Goal: Transaction & Acquisition: Book appointment/travel/reservation

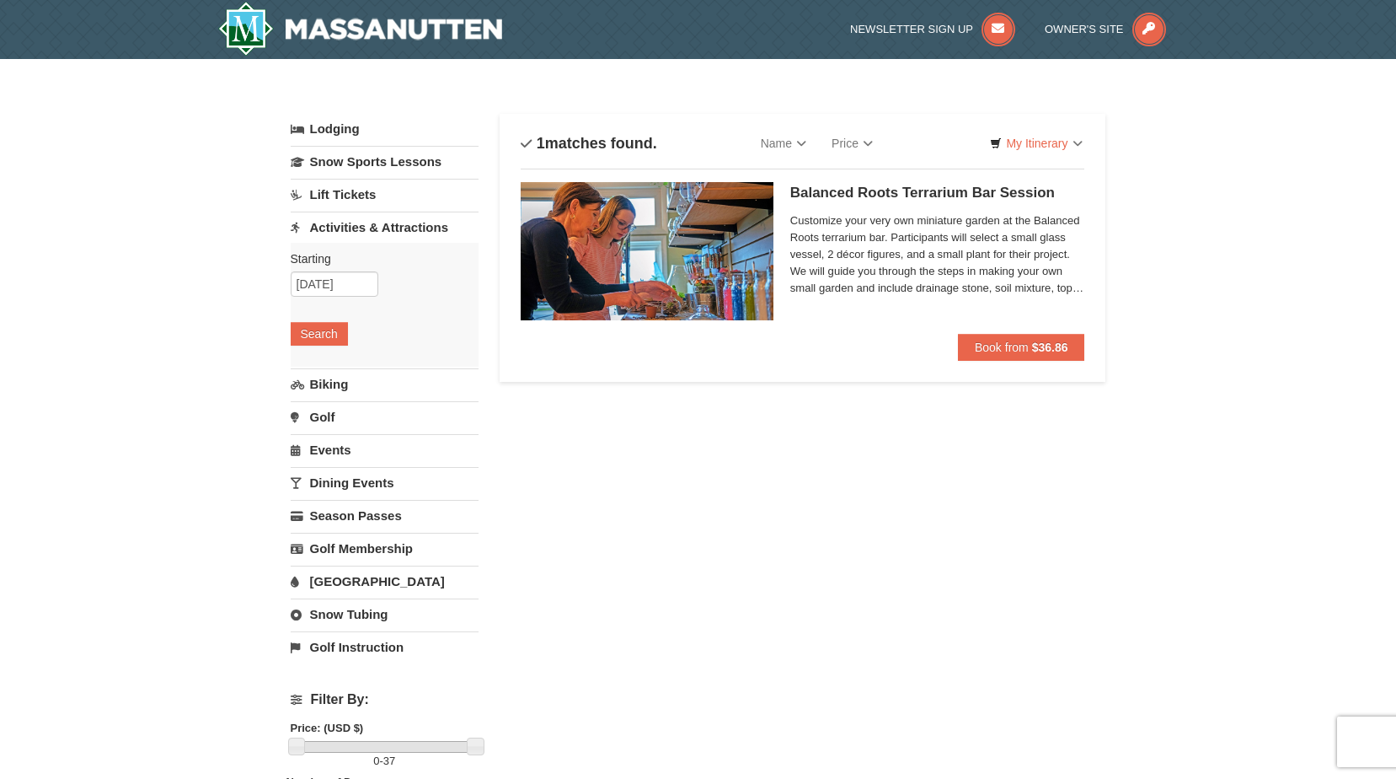
click at [358, 580] on link "[GEOGRAPHIC_DATA]" at bounding box center [385, 580] width 188 height 31
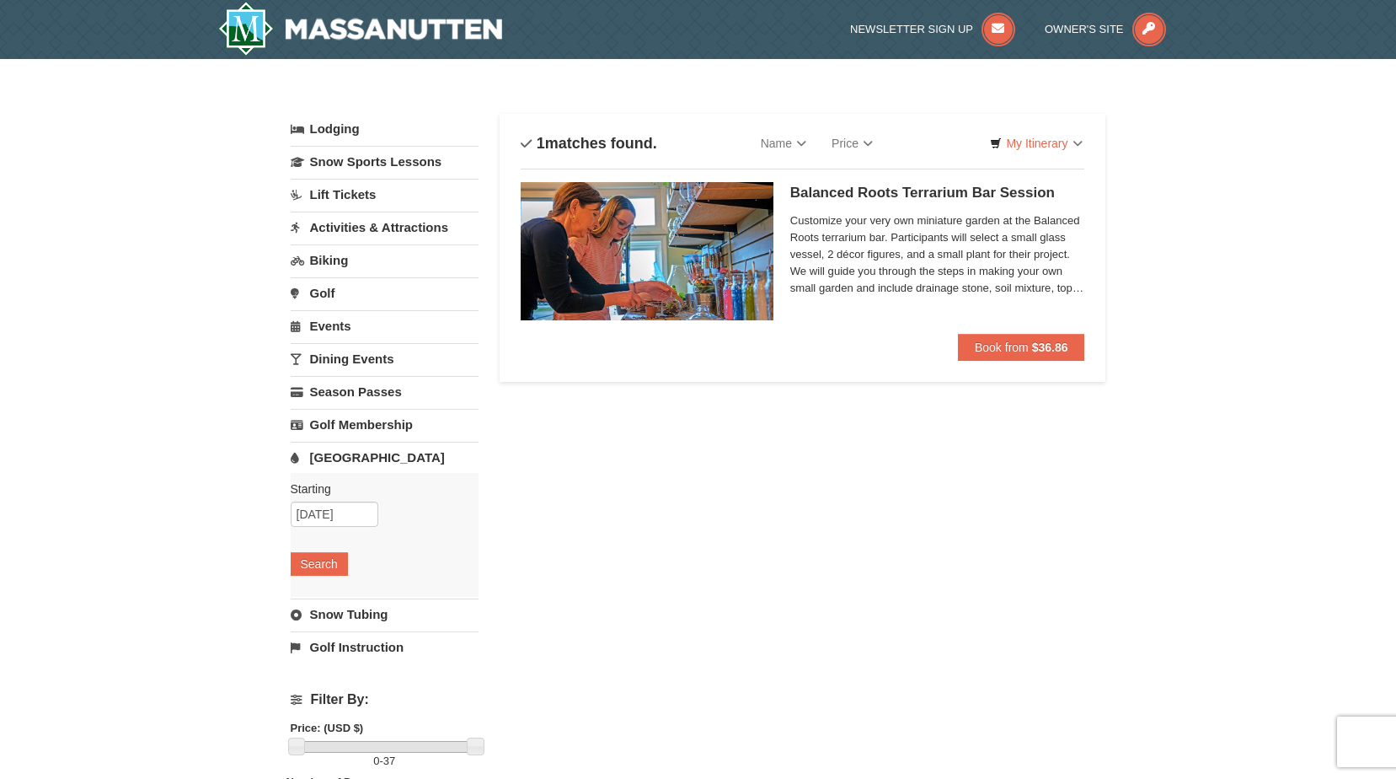
click at [358, 473] on link "[GEOGRAPHIC_DATA]" at bounding box center [385, 457] width 188 height 31
click at [365, 473] on link "[GEOGRAPHIC_DATA]" at bounding box center [385, 457] width 188 height 31
click at [637, 455] on div "Lodging Arrival Please format dates MM/DD/YYYY Please format dates MM/DD/YYYY 1…" at bounding box center [699, 691] width 816 height 1154
click at [324, 272] on input "10/11/2025" at bounding box center [335, 283] width 88 height 25
click at [326, 281] on input "10/11/2025" at bounding box center [335, 283] width 88 height 25
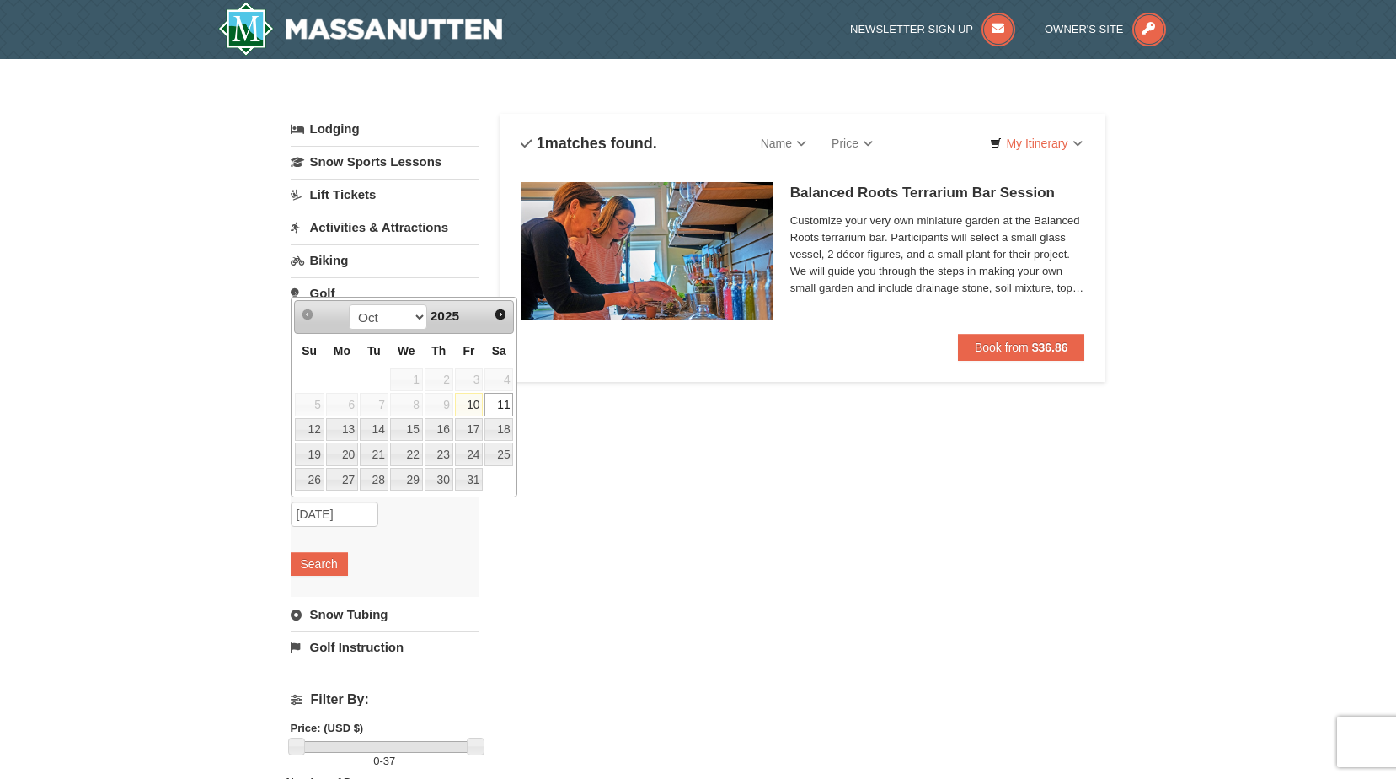
click at [629, 487] on div "Lodging Arrival Please format dates MM/DD/YYYY Please format dates MM/DD/YYYY 1…" at bounding box center [699, 691] width 816 height 1154
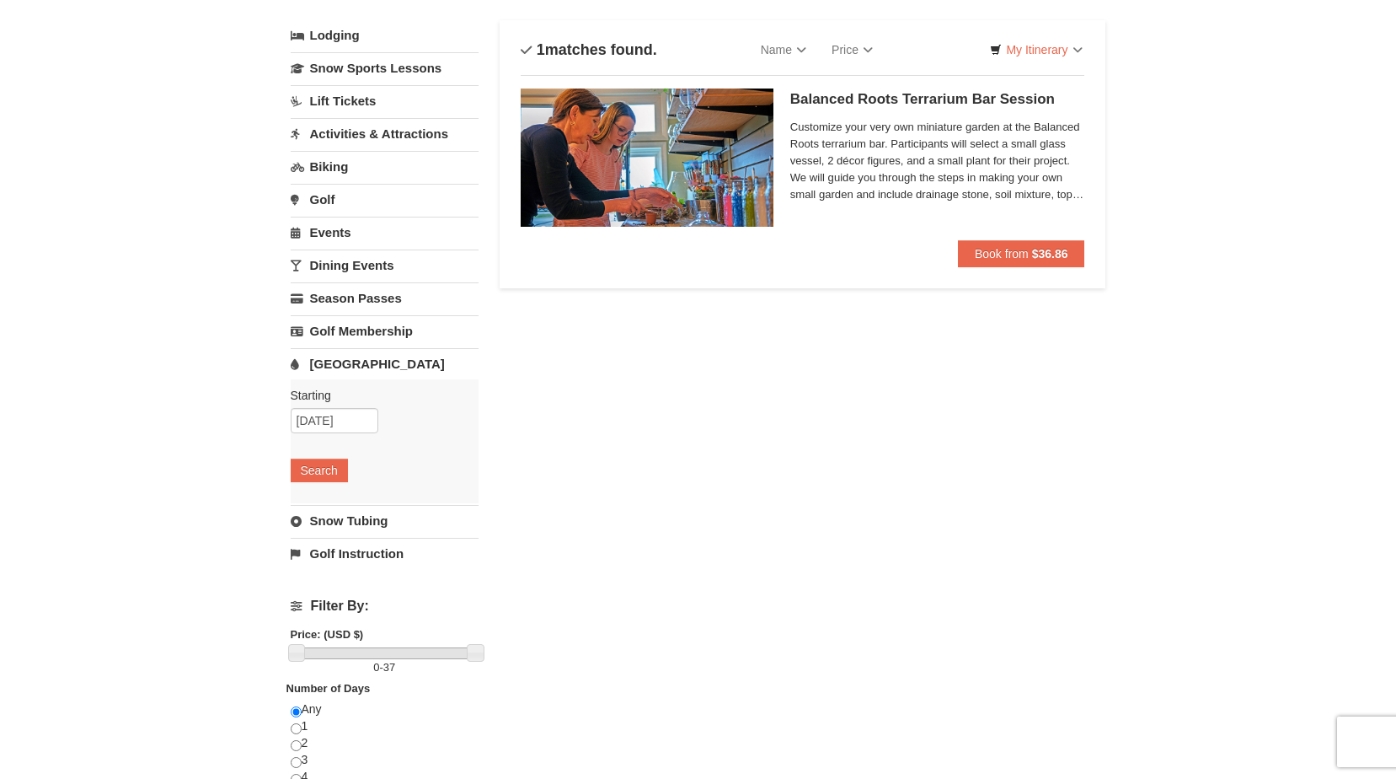
scroll to position [169, 0]
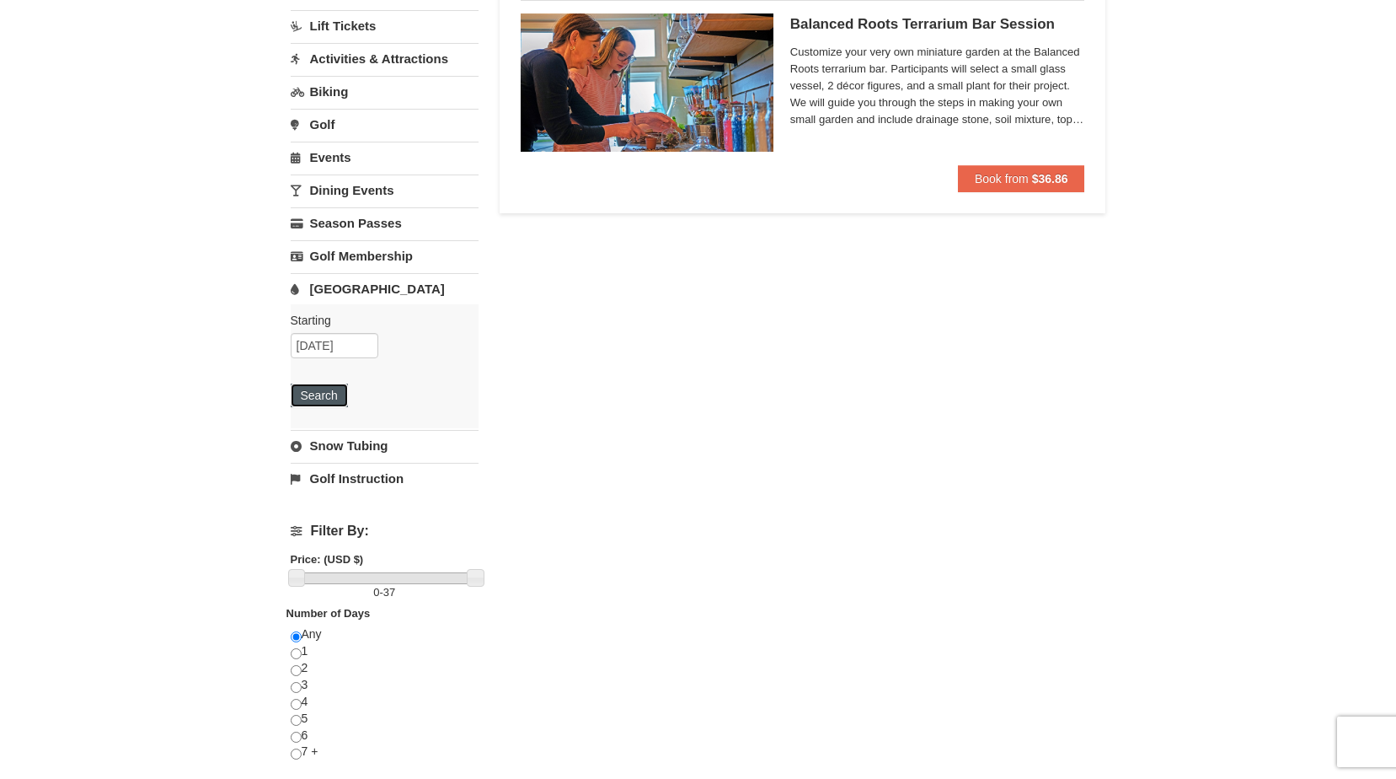
click at [330, 394] on button "Search" at bounding box center [319, 395] width 57 height 24
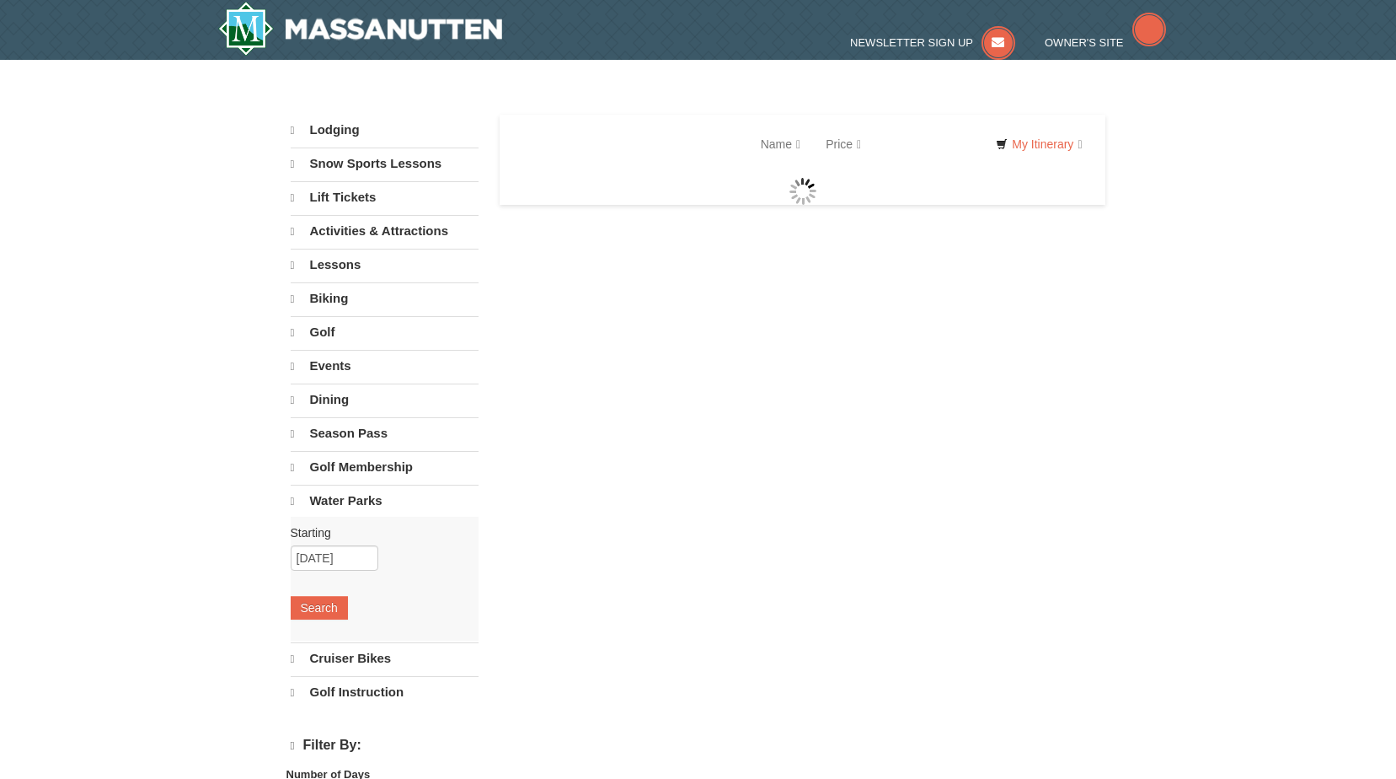
select select "10"
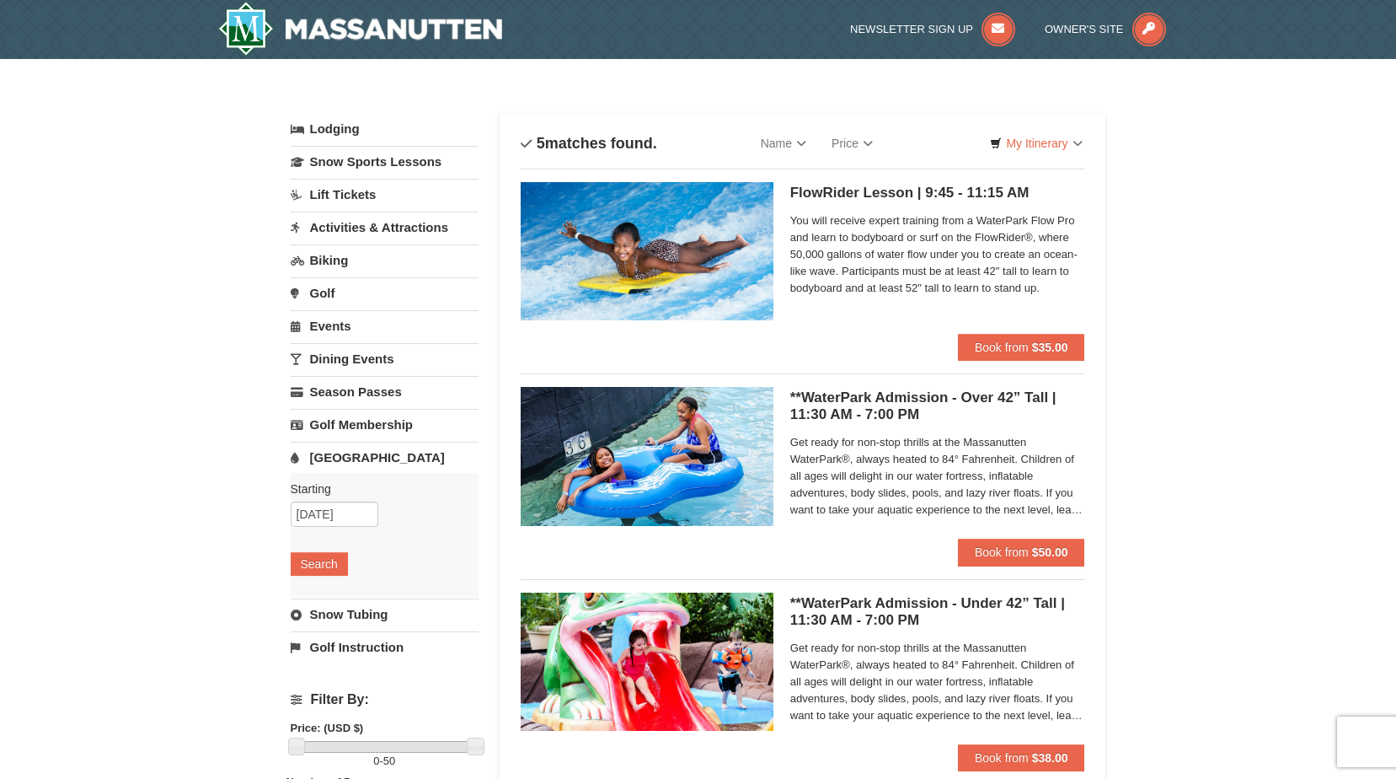
click at [395, 217] on link "Activities & Attractions" at bounding box center [385, 227] width 188 height 31
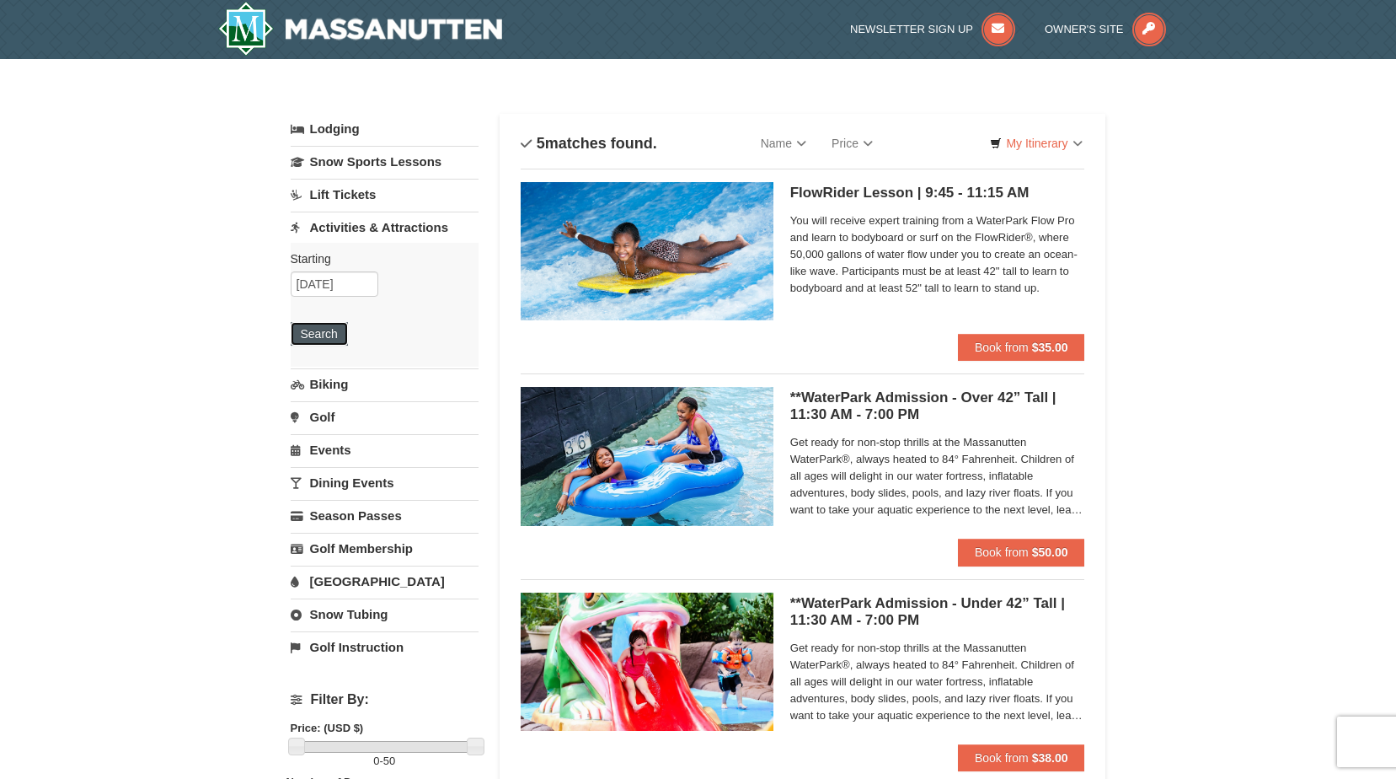
click at [336, 332] on button "Search" at bounding box center [319, 334] width 57 height 24
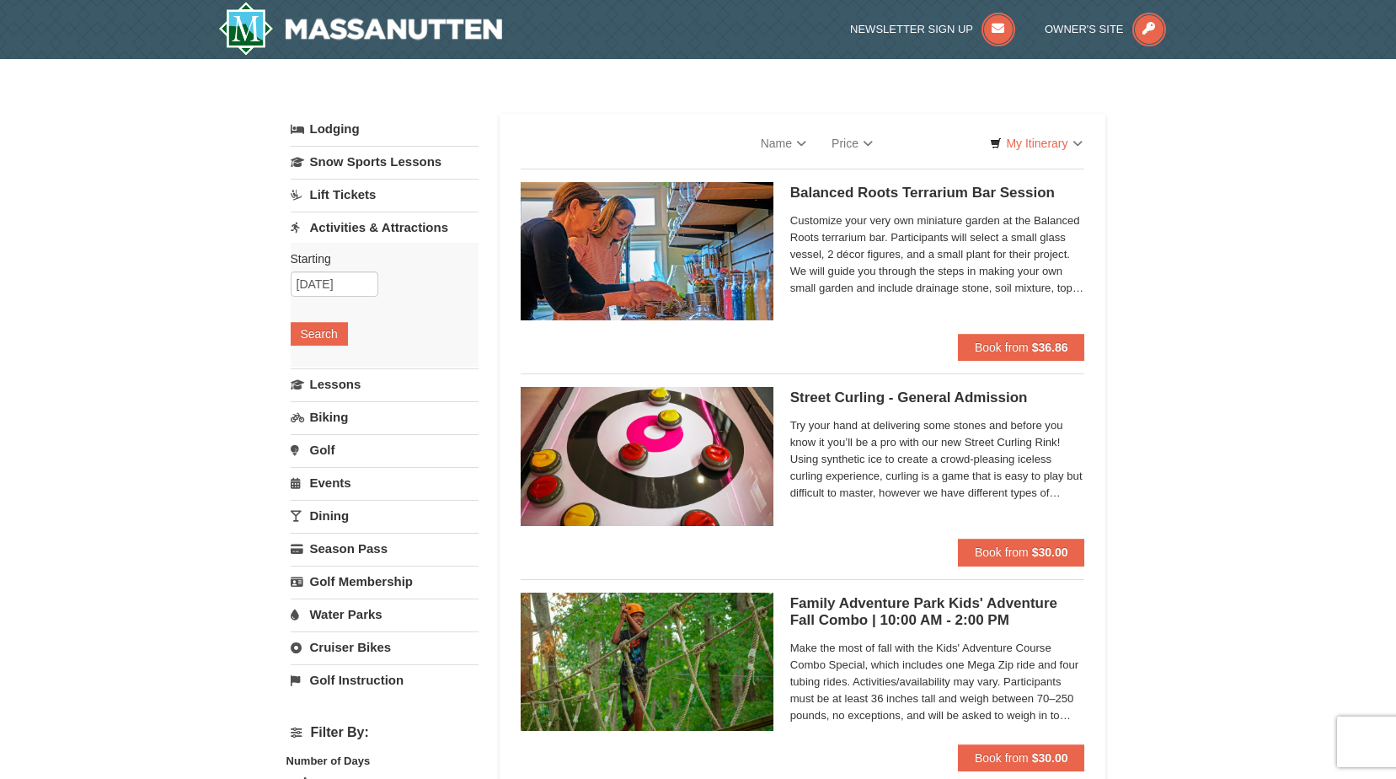
select select "10"
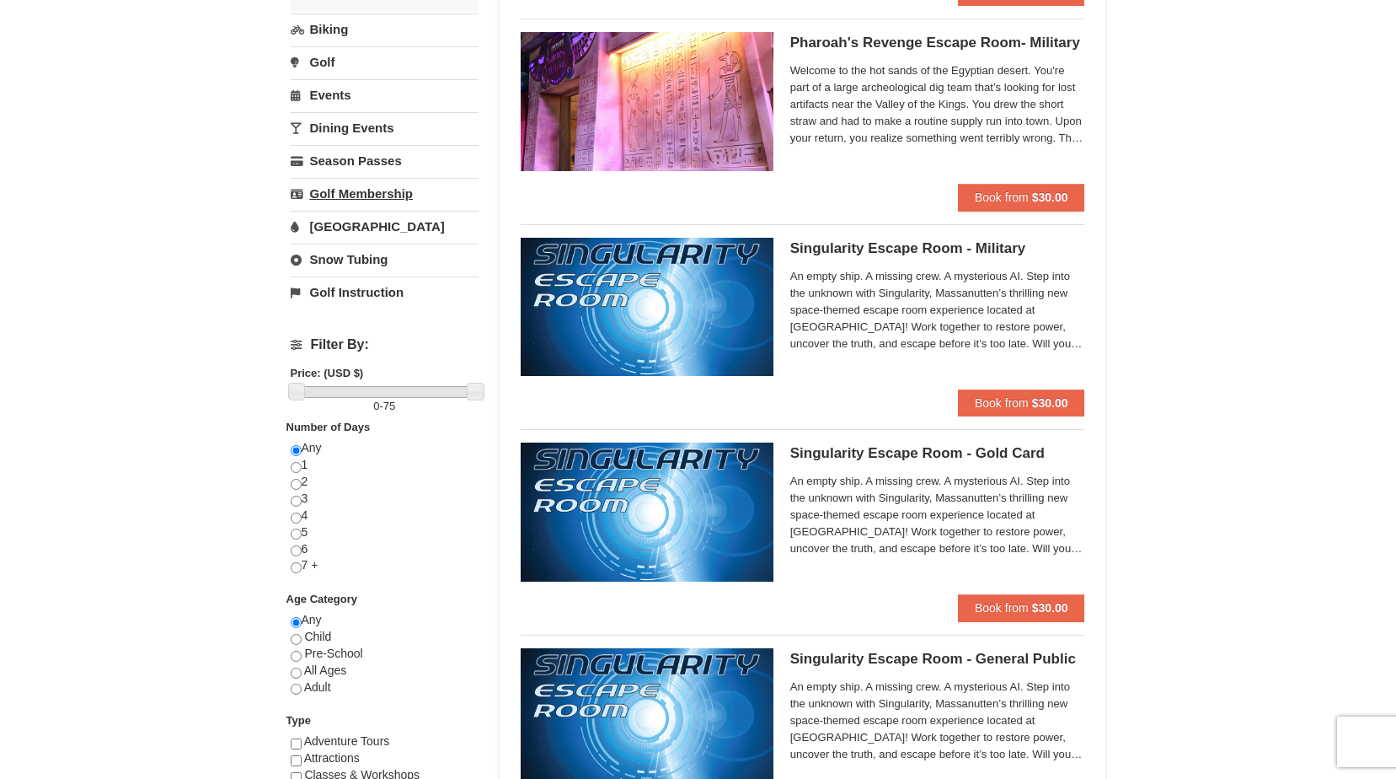
scroll to position [187, 0]
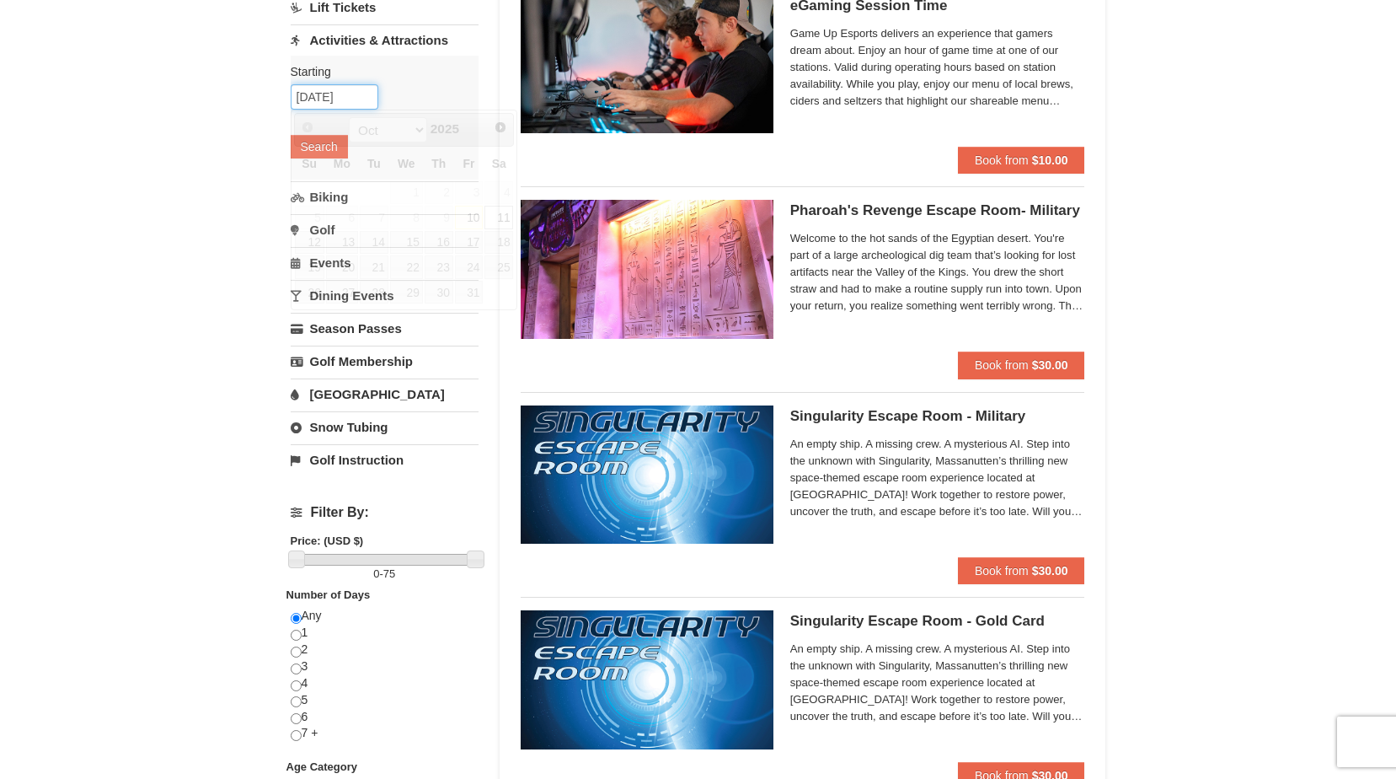
click at [348, 97] on input "10/11/2025" at bounding box center [335, 96] width 88 height 25
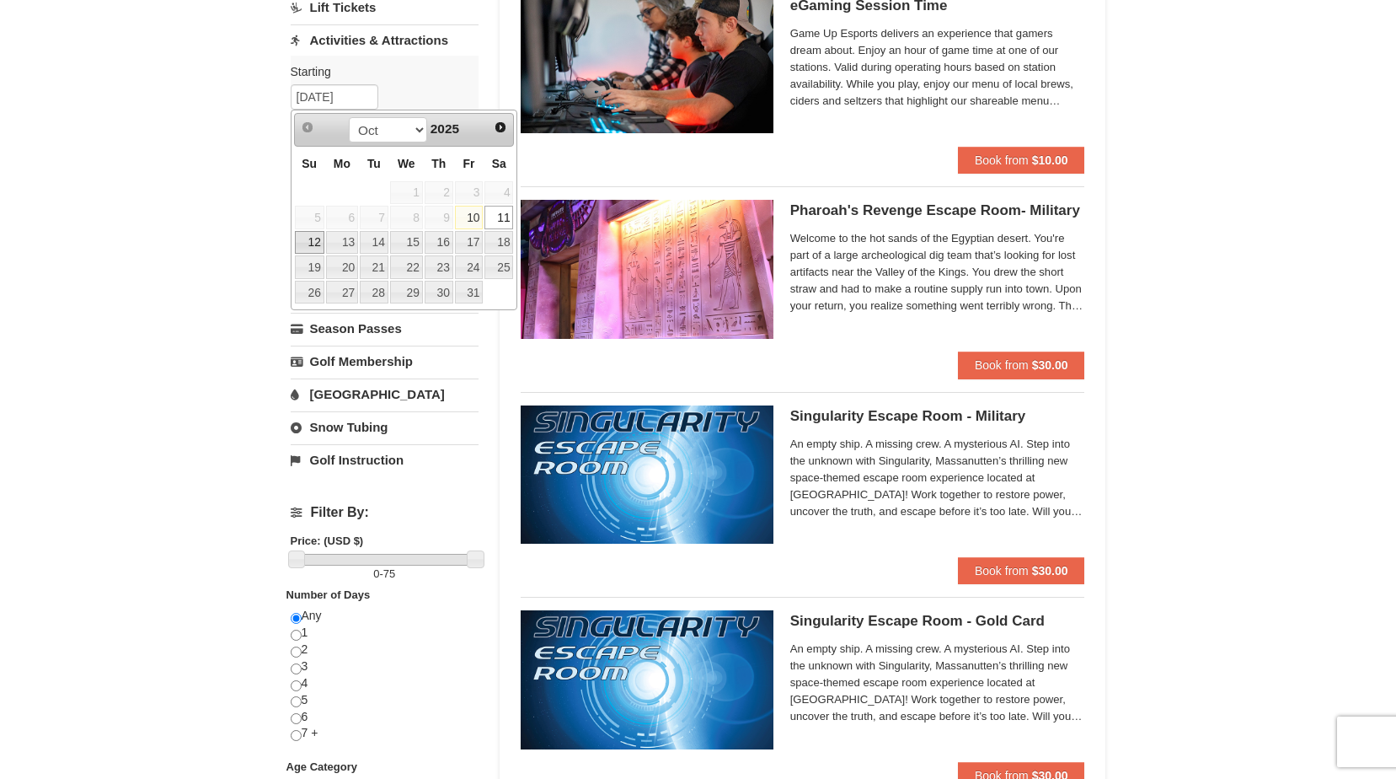
click at [305, 238] on link "12" at bounding box center [309, 243] width 29 height 24
type input "10/12/2025"
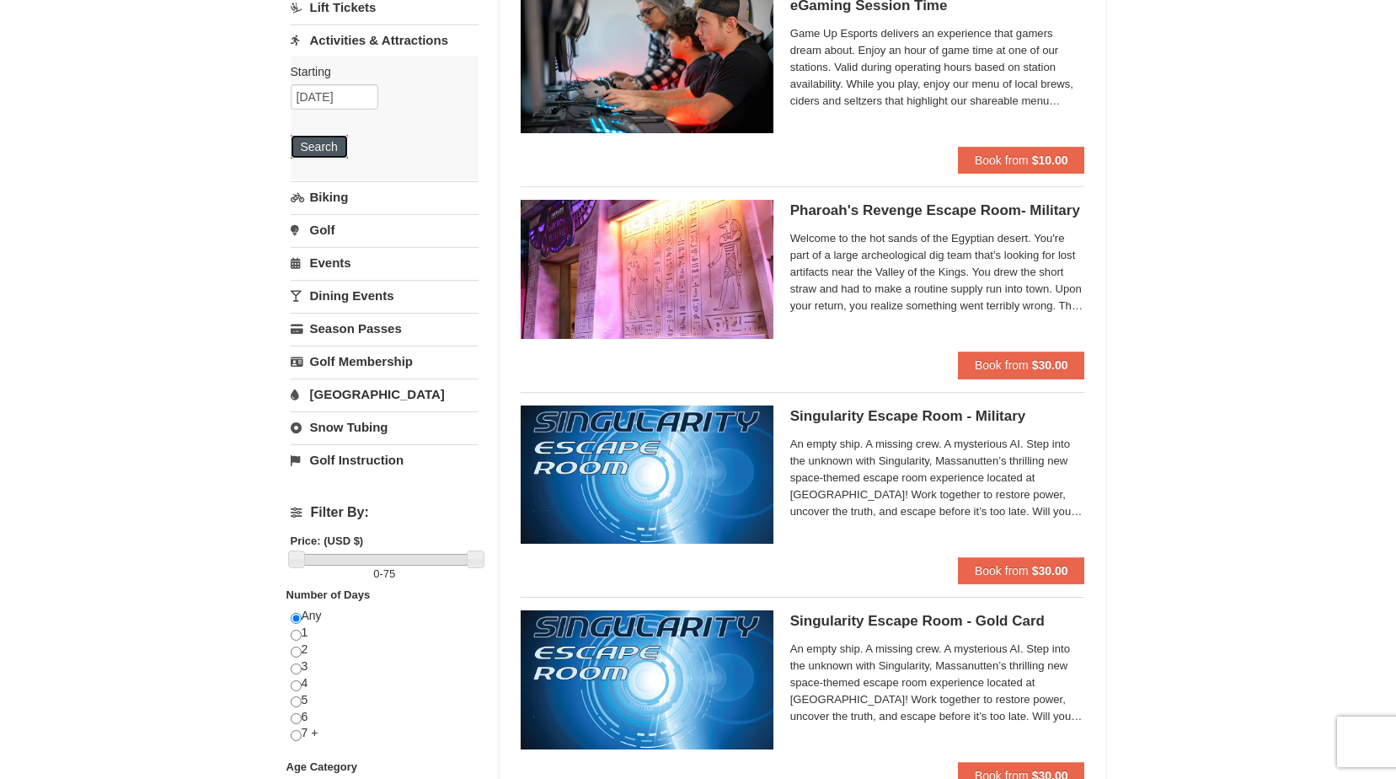
click at [328, 156] on button "Search" at bounding box center [319, 147] width 57 height 24
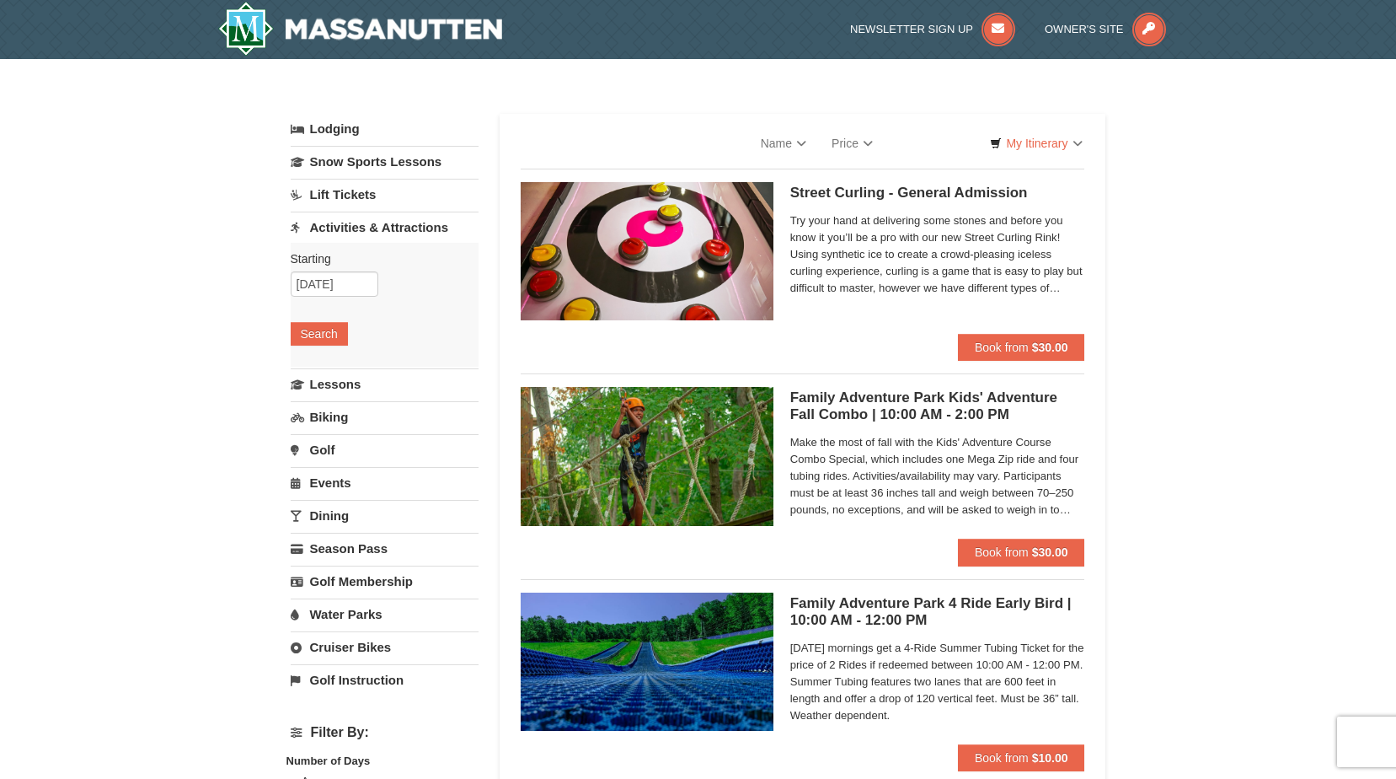
select select "10"
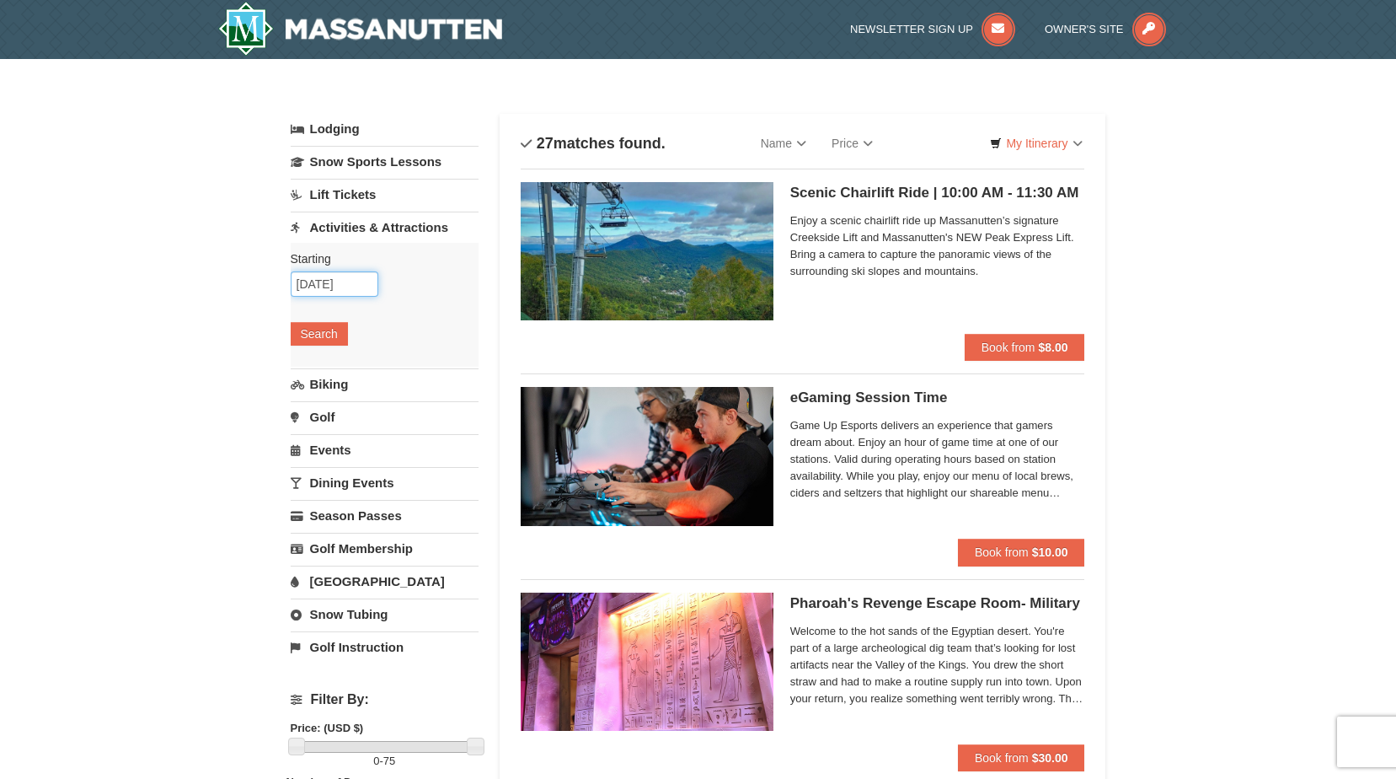
drag, startPoint x: 310, startPoint y: 281, endPoint x: 316, endPoint y: 297, distance: 17.1
click at [310, 281] on input "10/12/2025" at bounding box center [335, 283] width 88 height 25
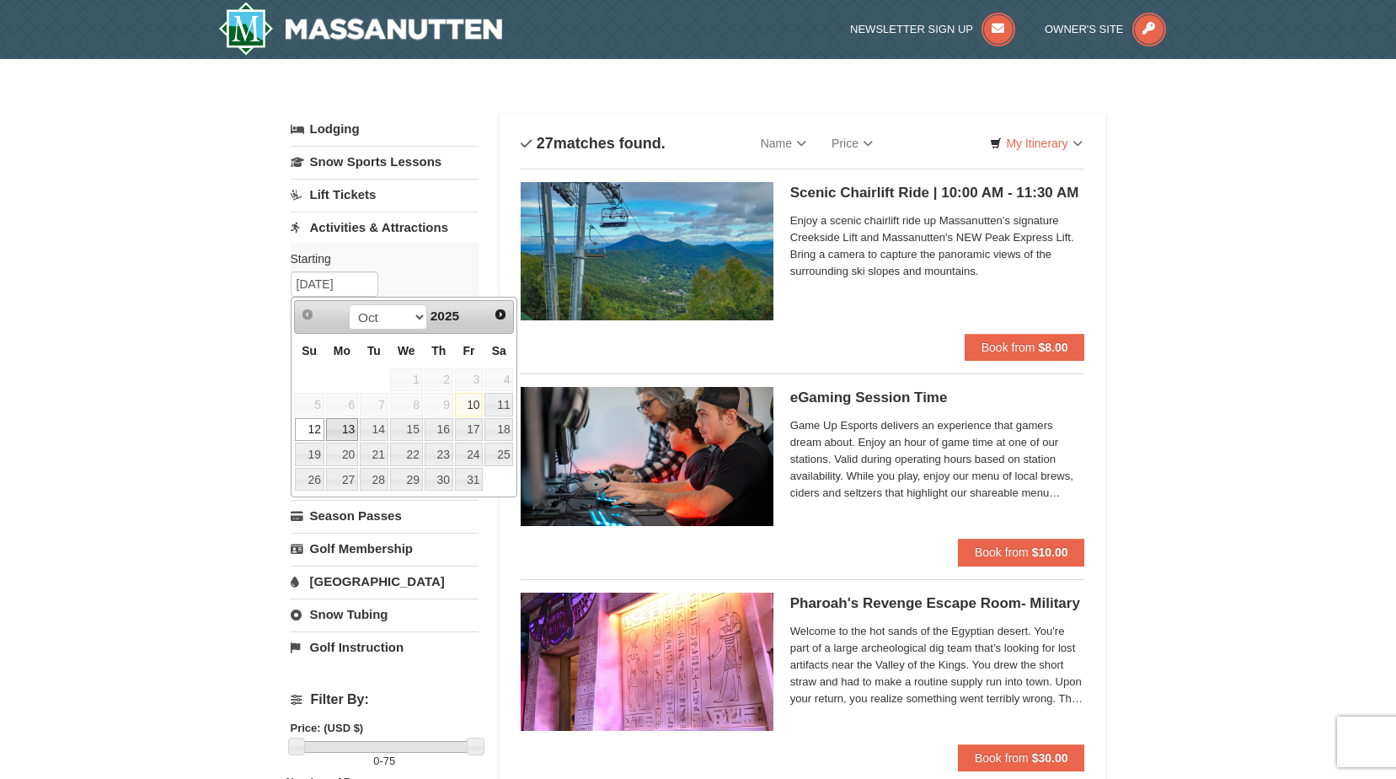
click at [346, 426] on link "13" at bounding box center [342, 430] width 32 height 24
type input "[DATE]"
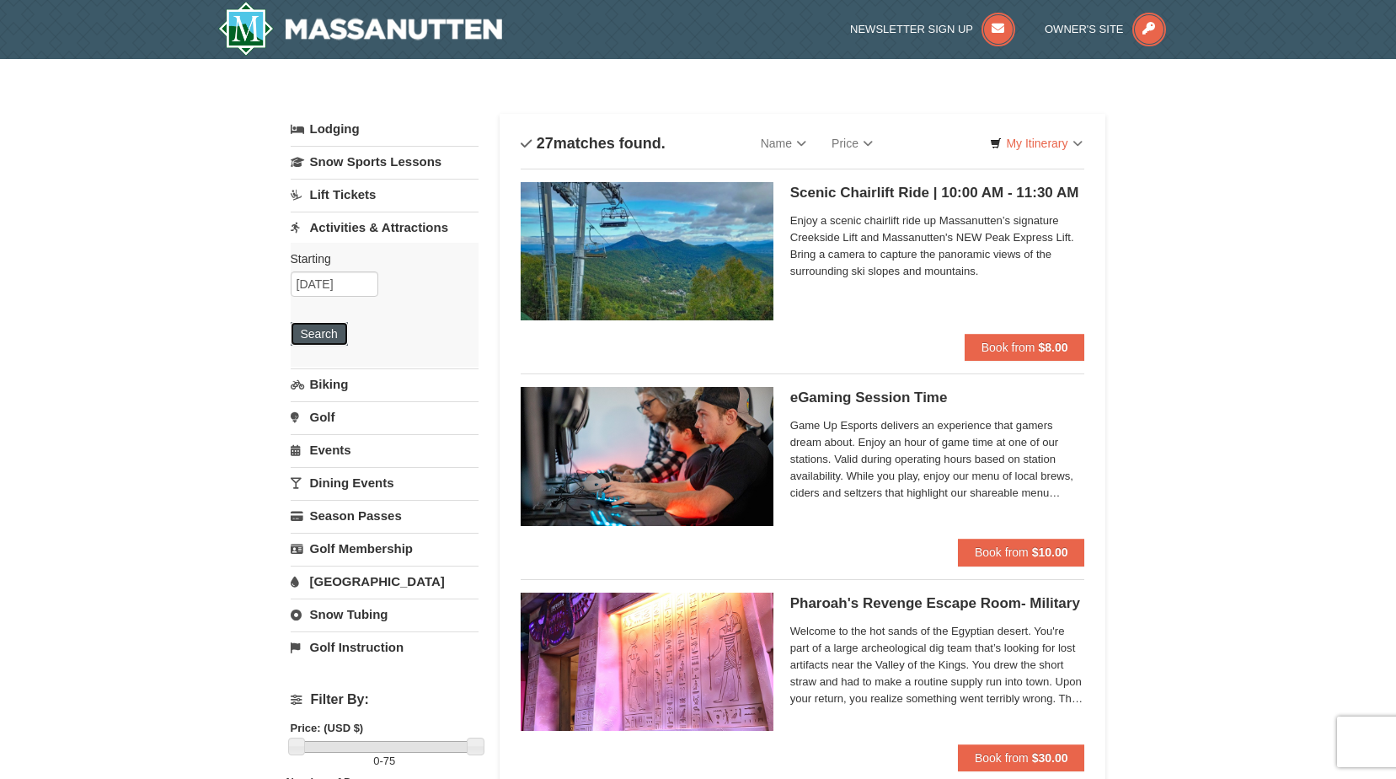
click at [335, 328] on button "Search" at bounding box center [319, 334] width 57 height 24
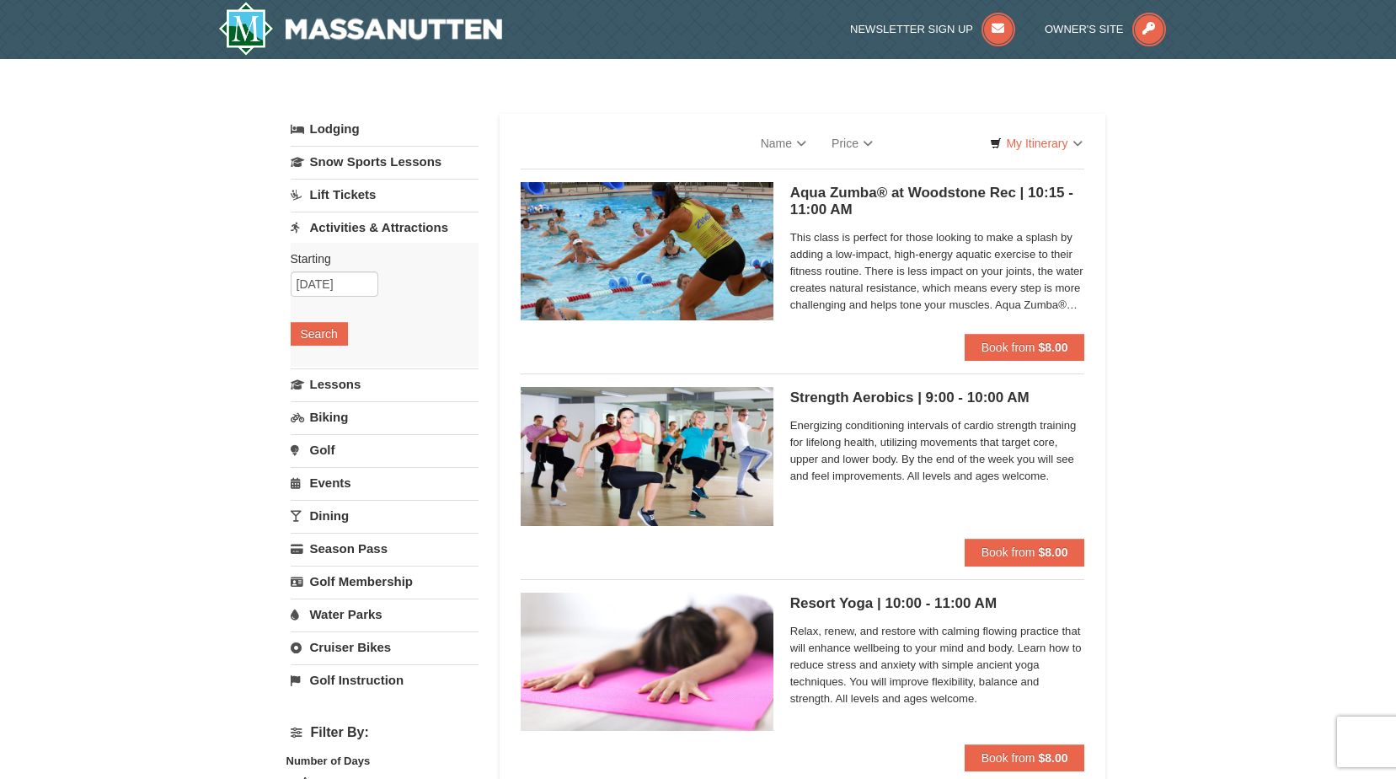
select select "10"
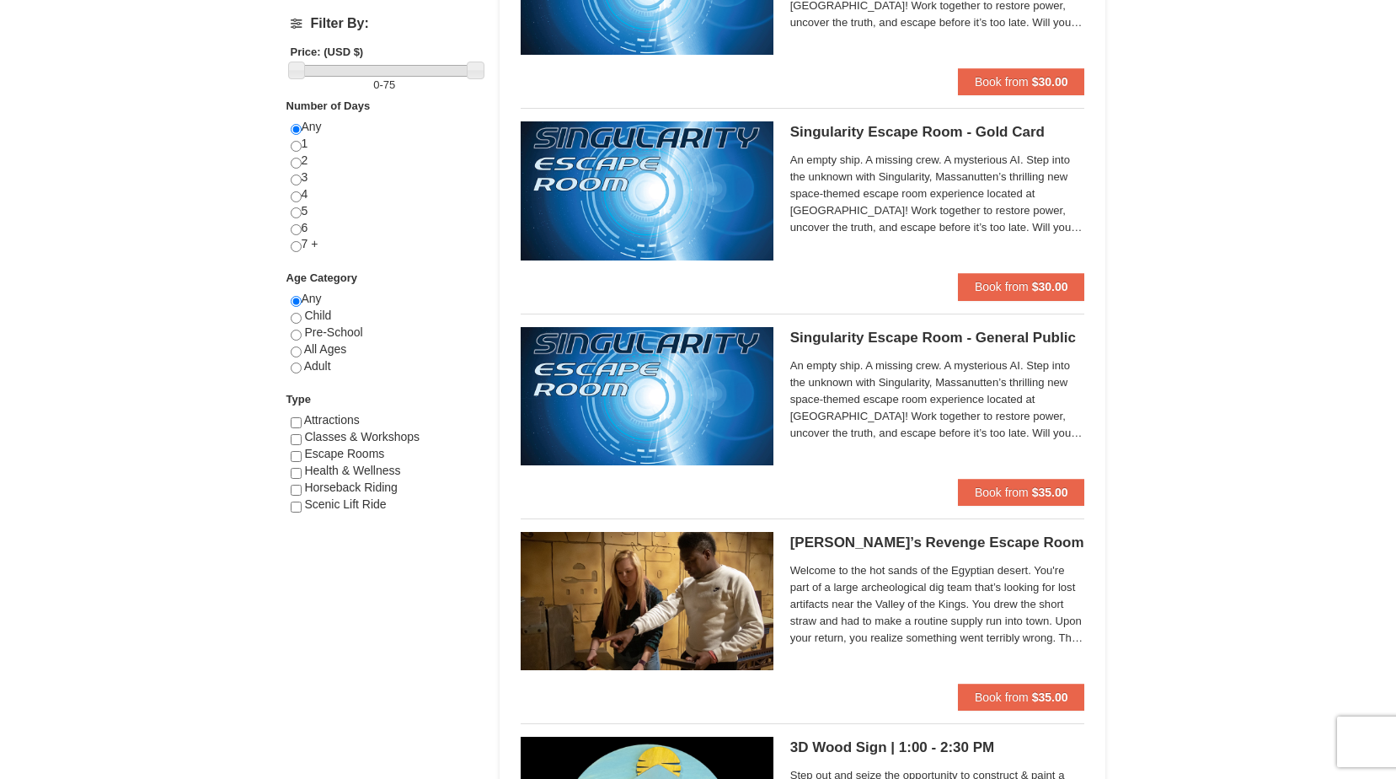
scroll to position [86, 0]
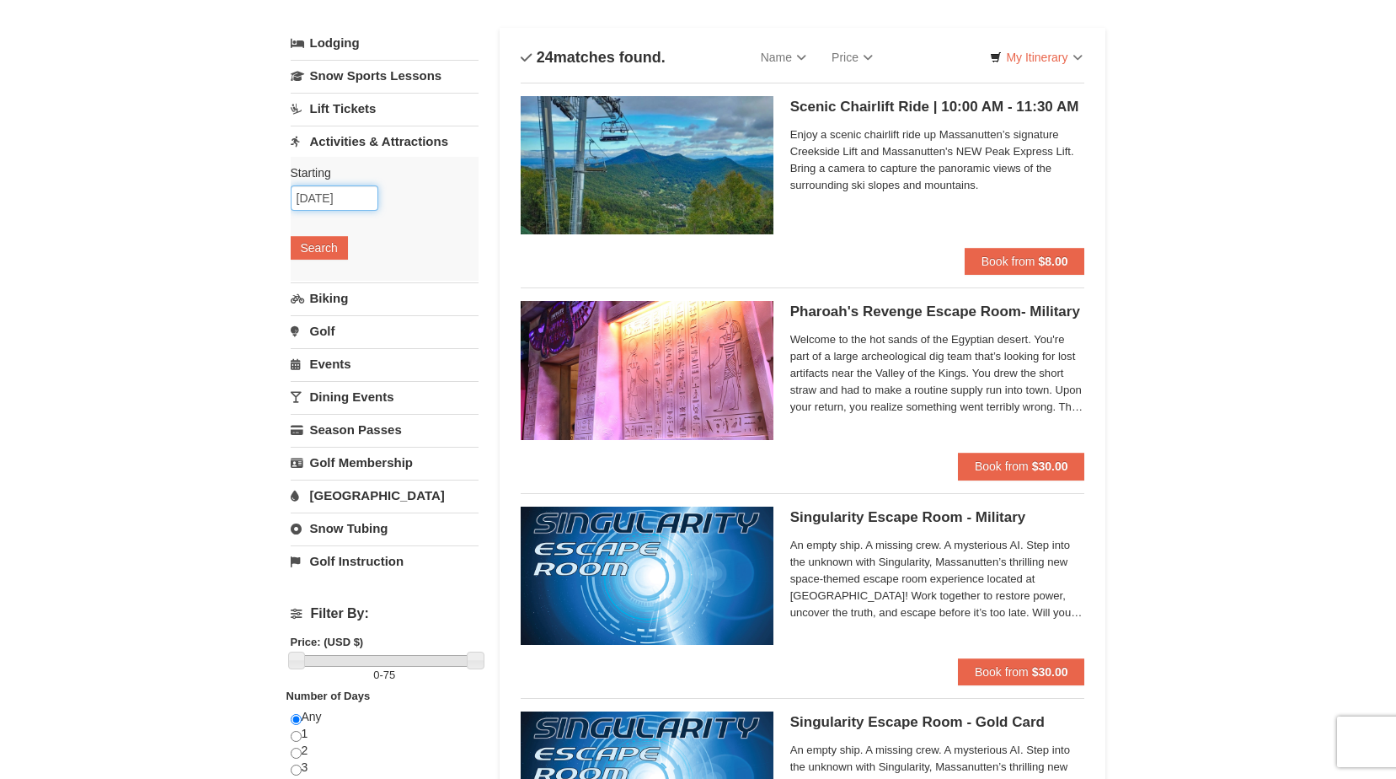
click at [355, 197] on input "10/13/2025" at bounding box center [335, 197] width 88 height 25
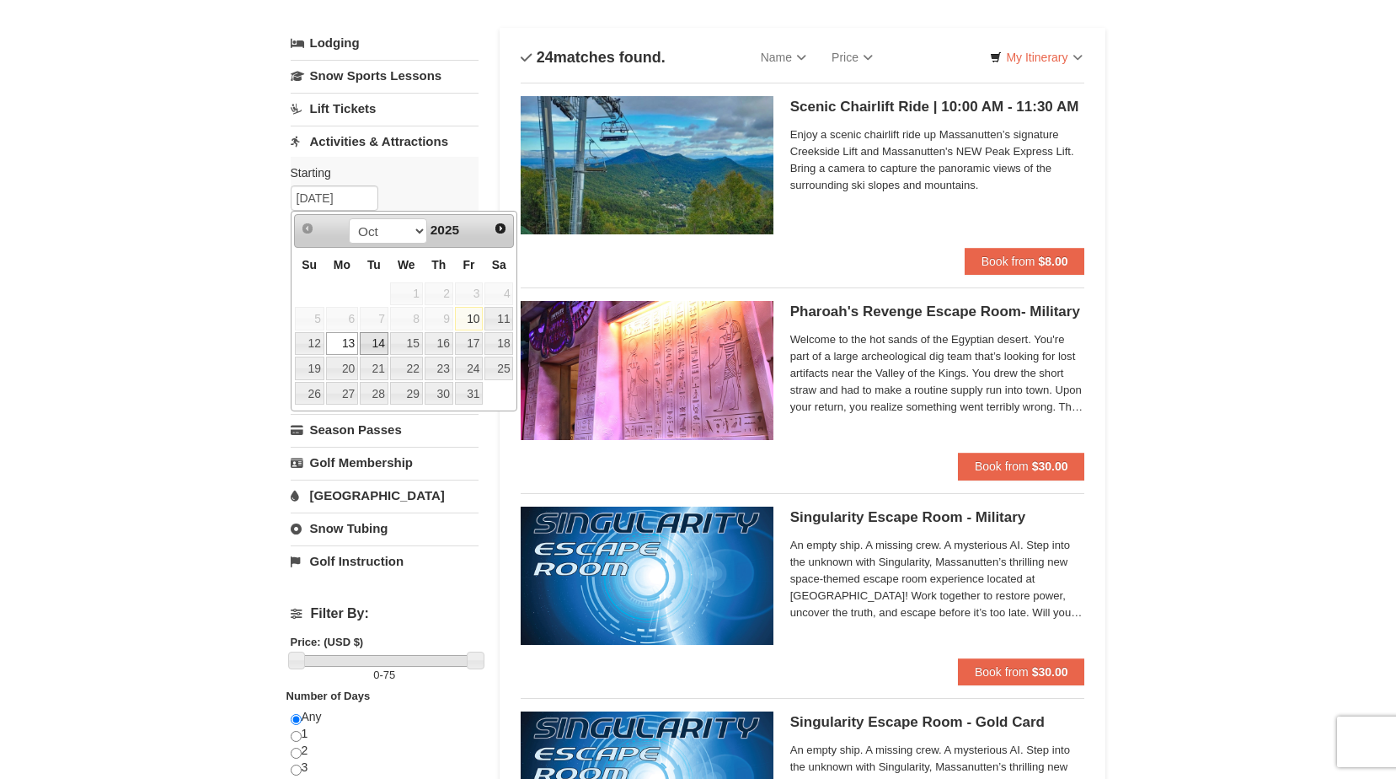
click at [378, 346] on link "14" at bounding box center [374, 344] width 29 height 24
type input "10/14/2025"
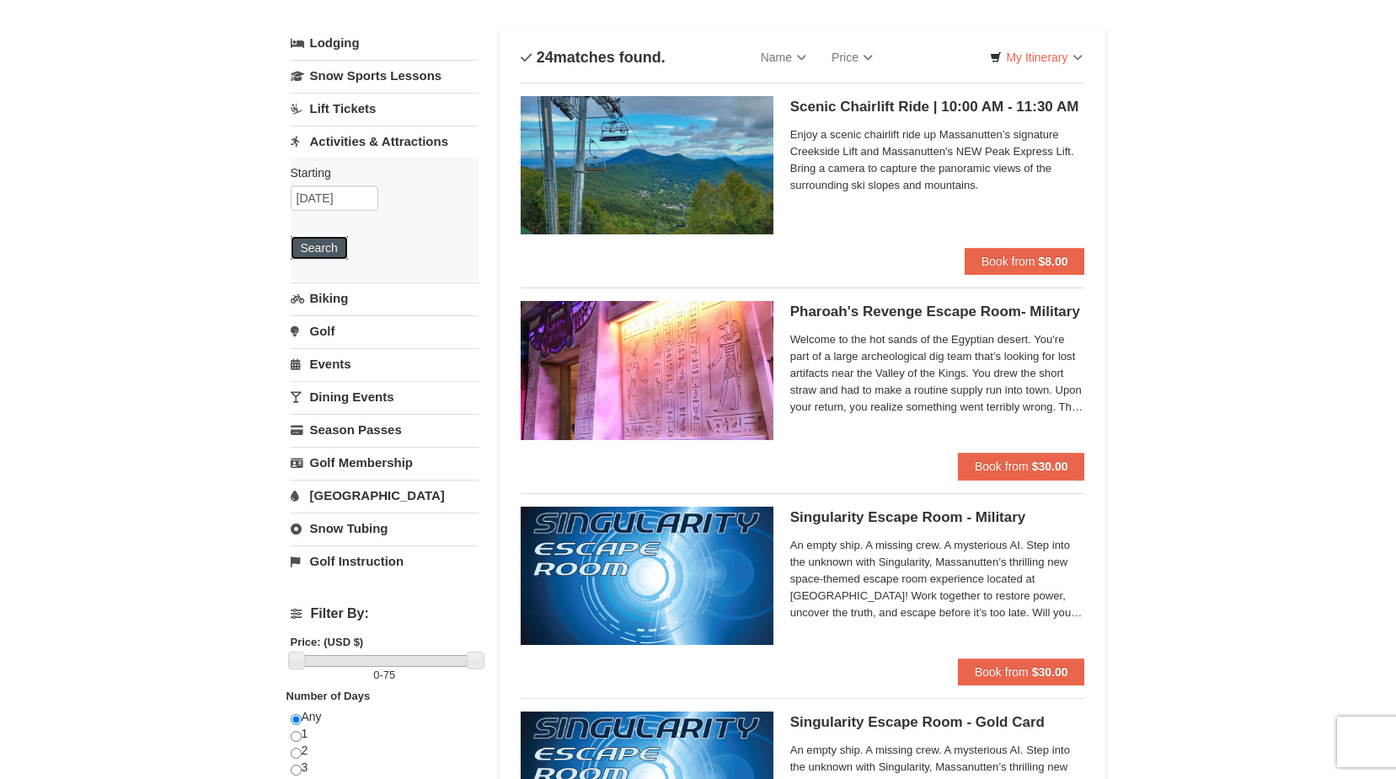
click at [328, 239] on button "Search" at bounding box center [319, 248] width 57 height 24
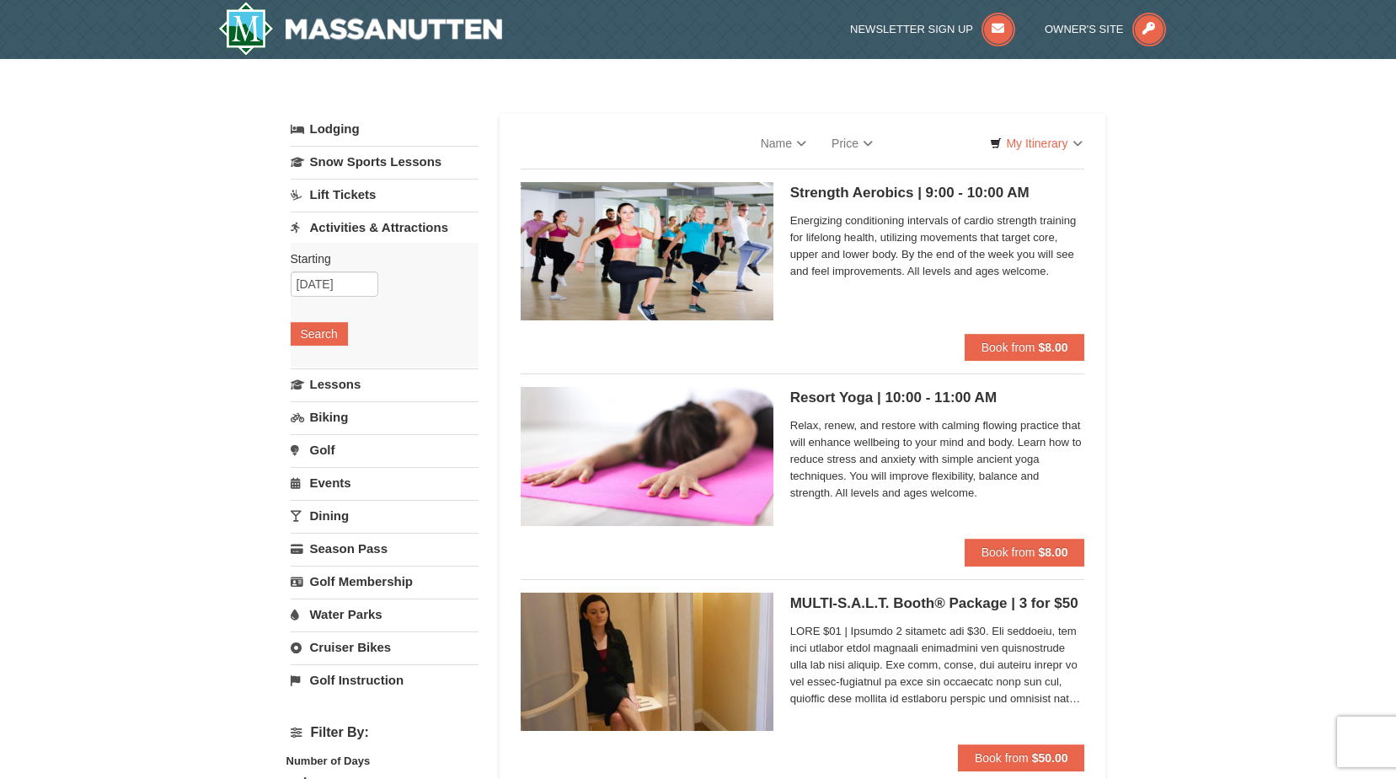
select select "10"
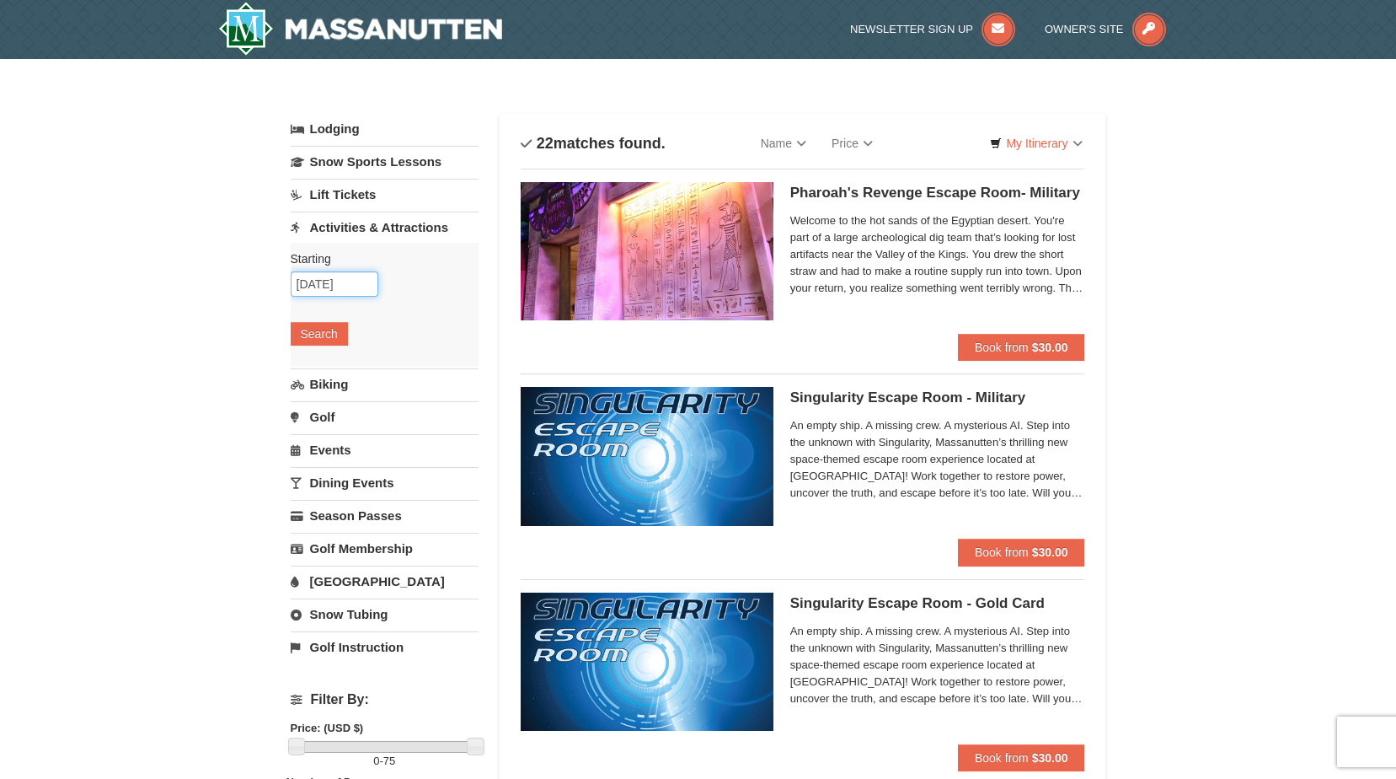
click at [341, 289] on input "[DATE]" at bounding box center [335, 283] width 88 height 25
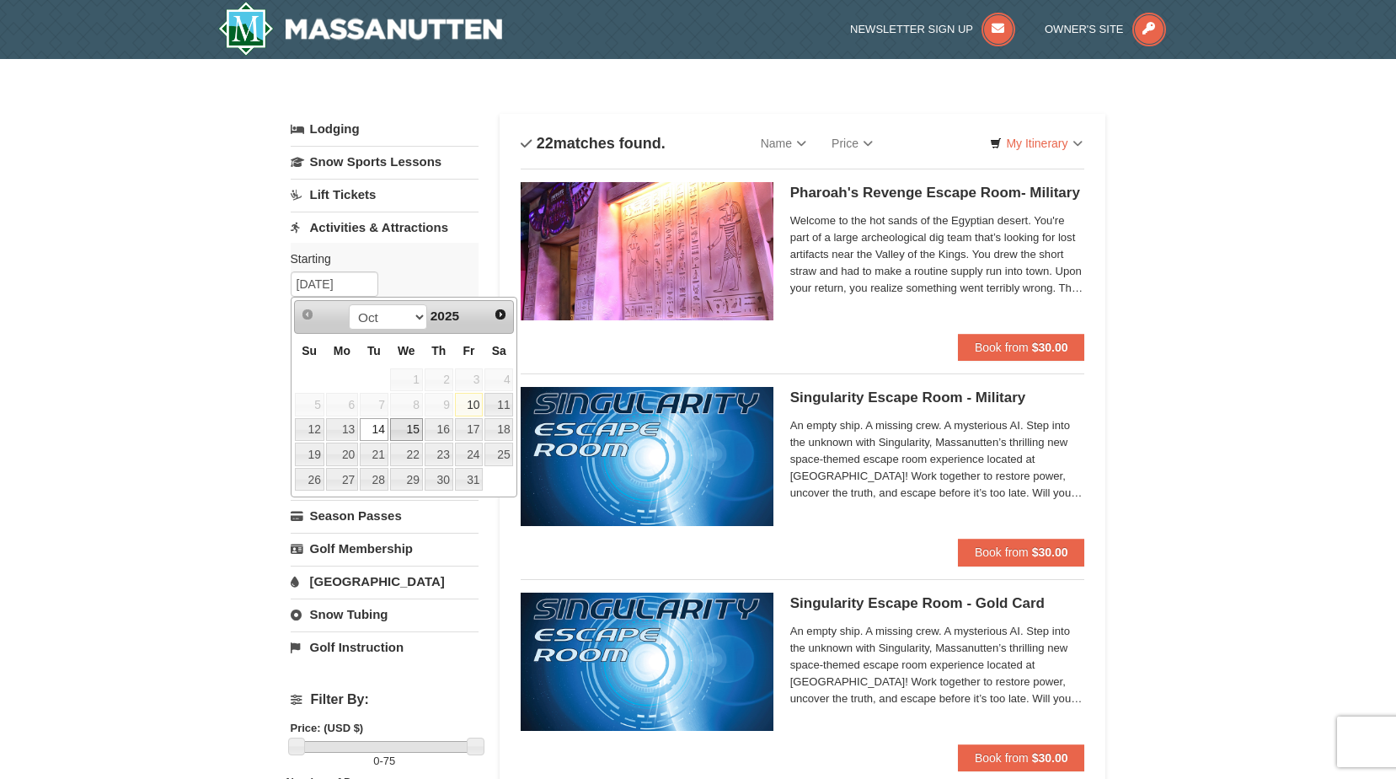
click at [414, 431] on link "15" at bounding box center [406, 430] width 33 height 24
type input "[DATE]"
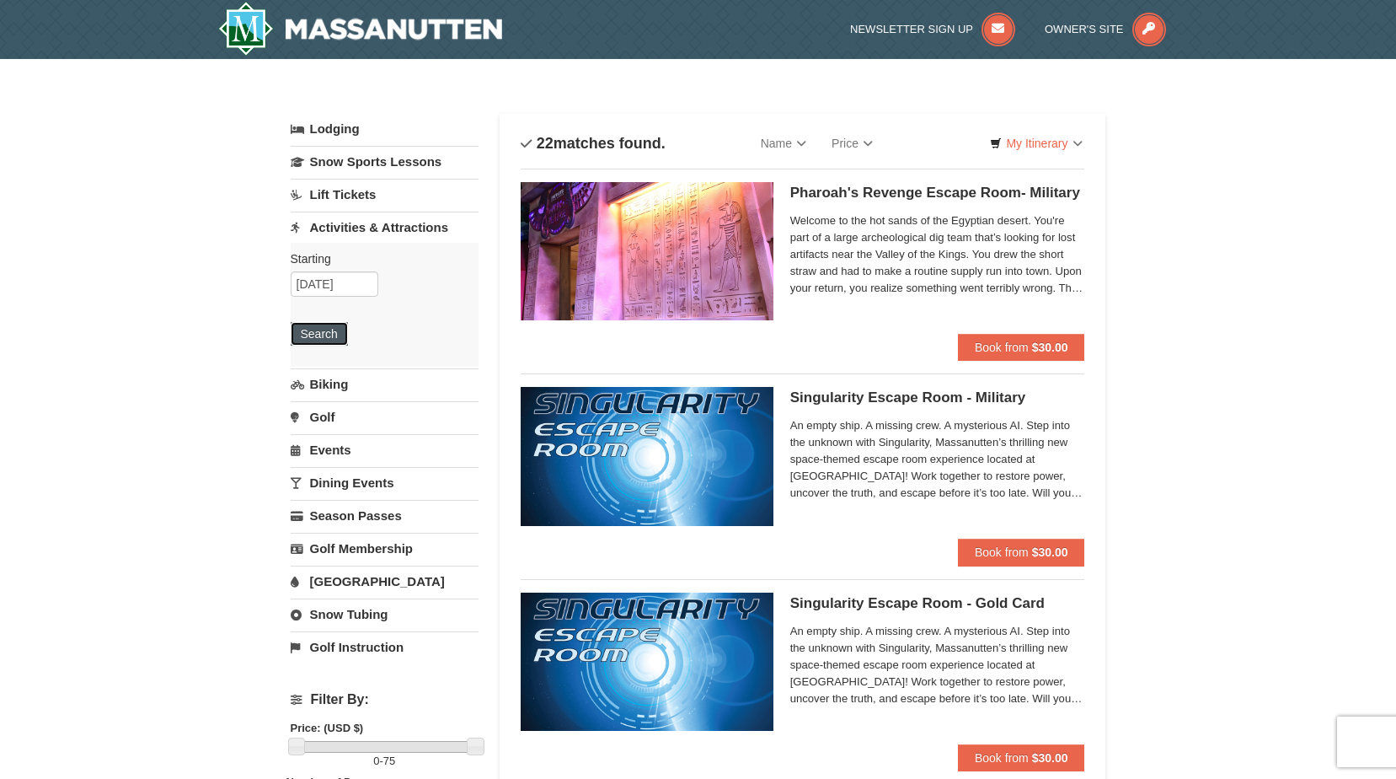
click at [320, 325] on button "Search" at bounding box center [319, 334] width 57 height 24
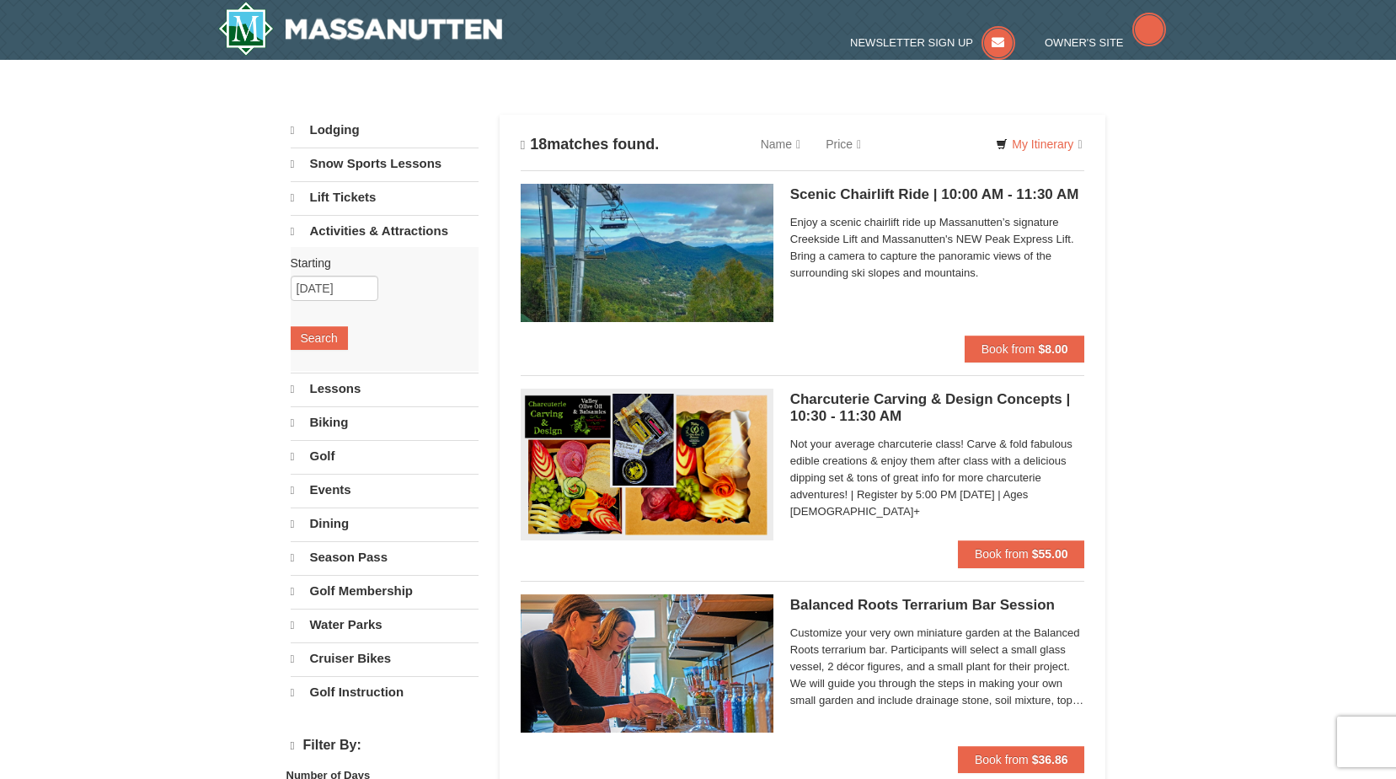
select select "10"
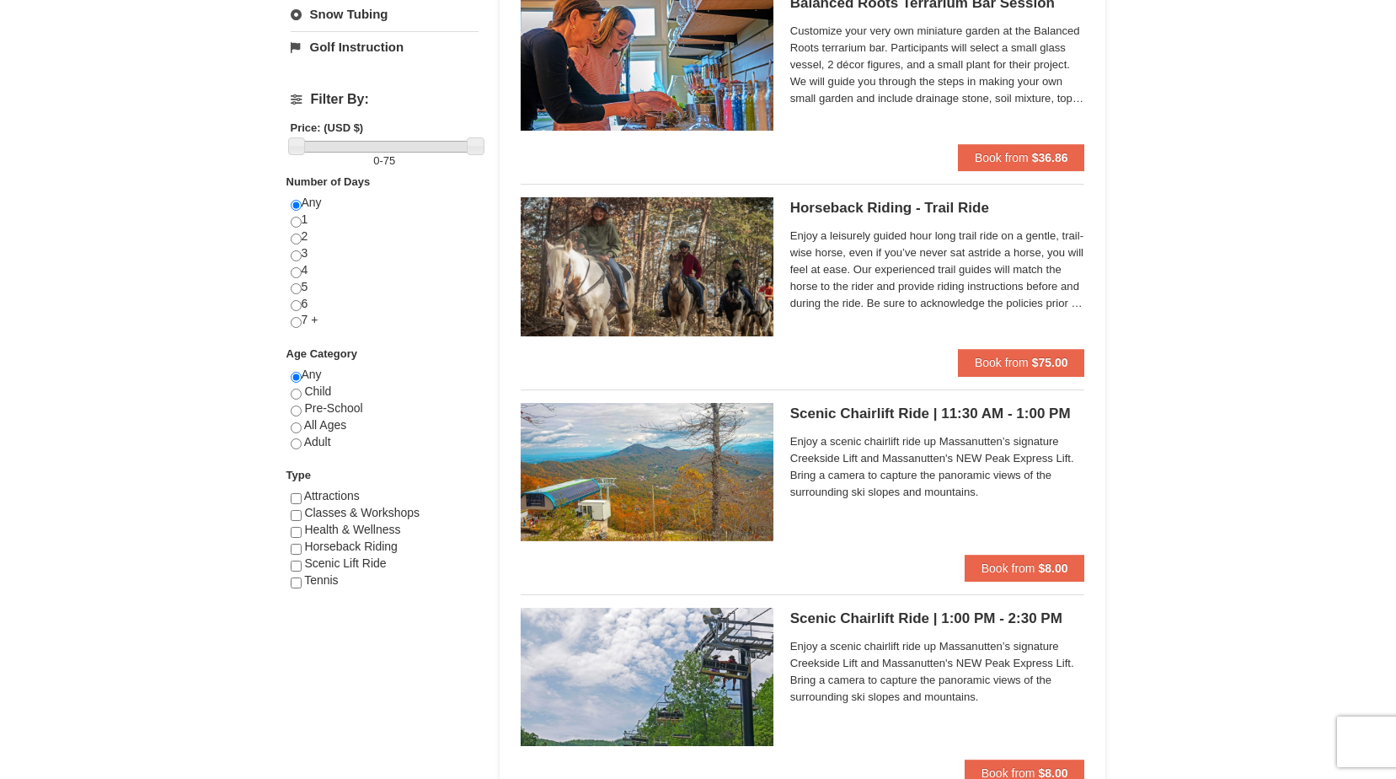
scroll to position [169, 0]
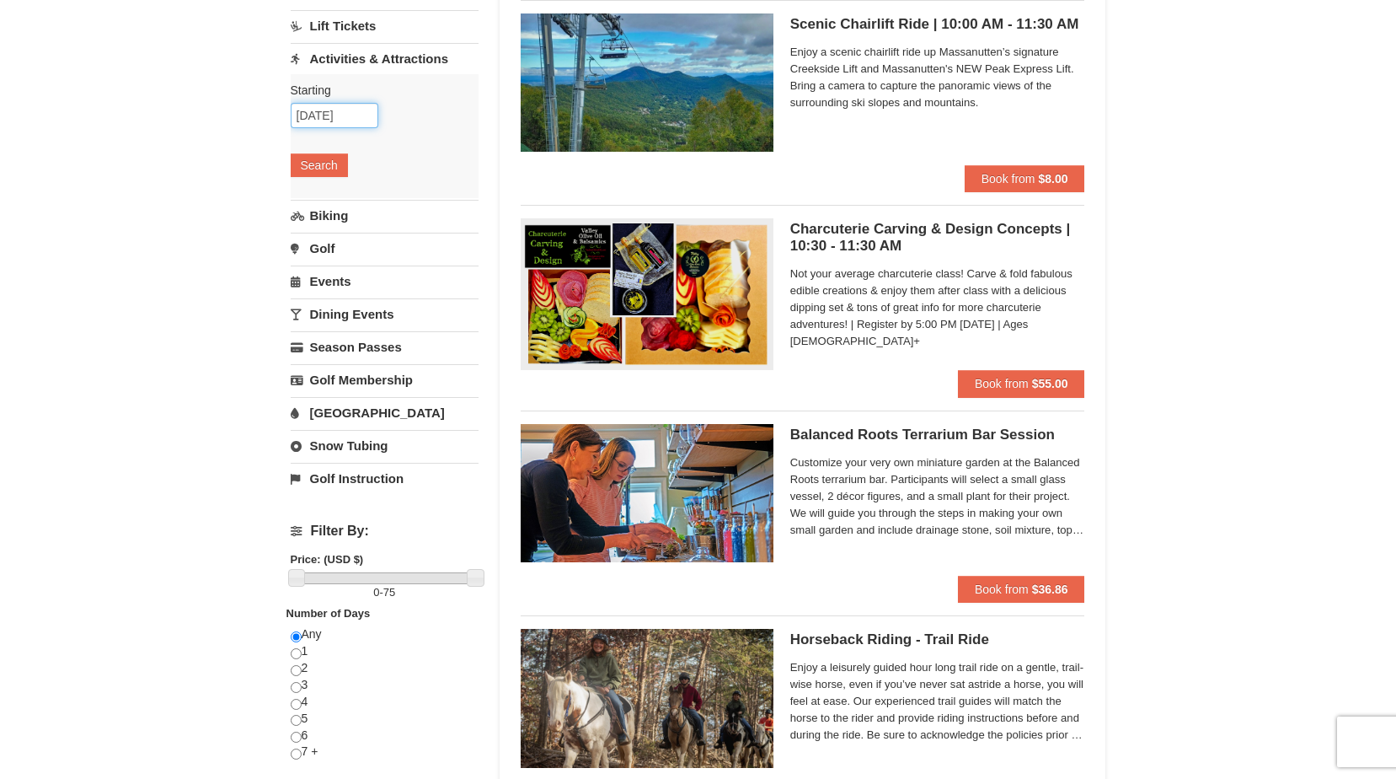
click at [331, 112] on input "[DATE]" at bounding box center [335, 115] width 88 height 25
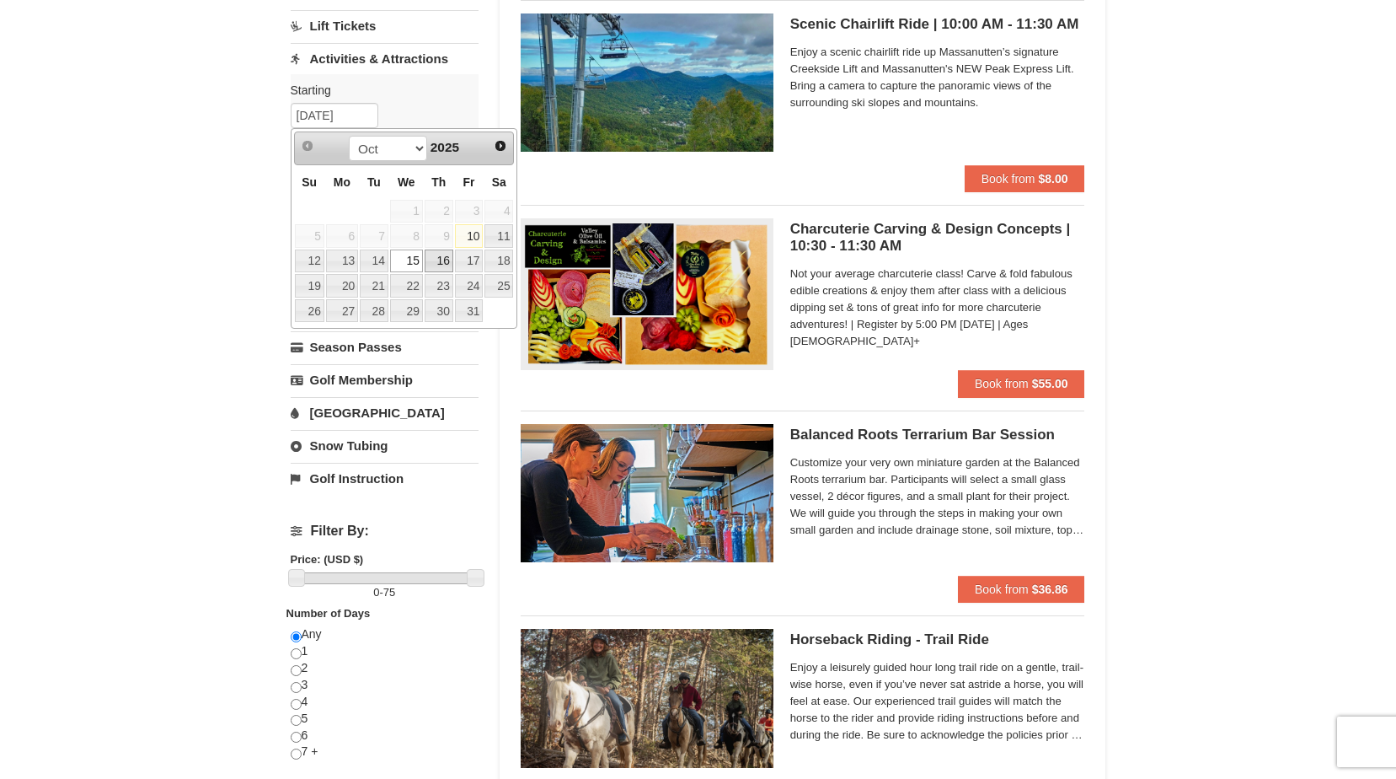
click at [437, 257] on link "16" at bounding box center [439, 261] width 29 height 24
type input "[DATE]"
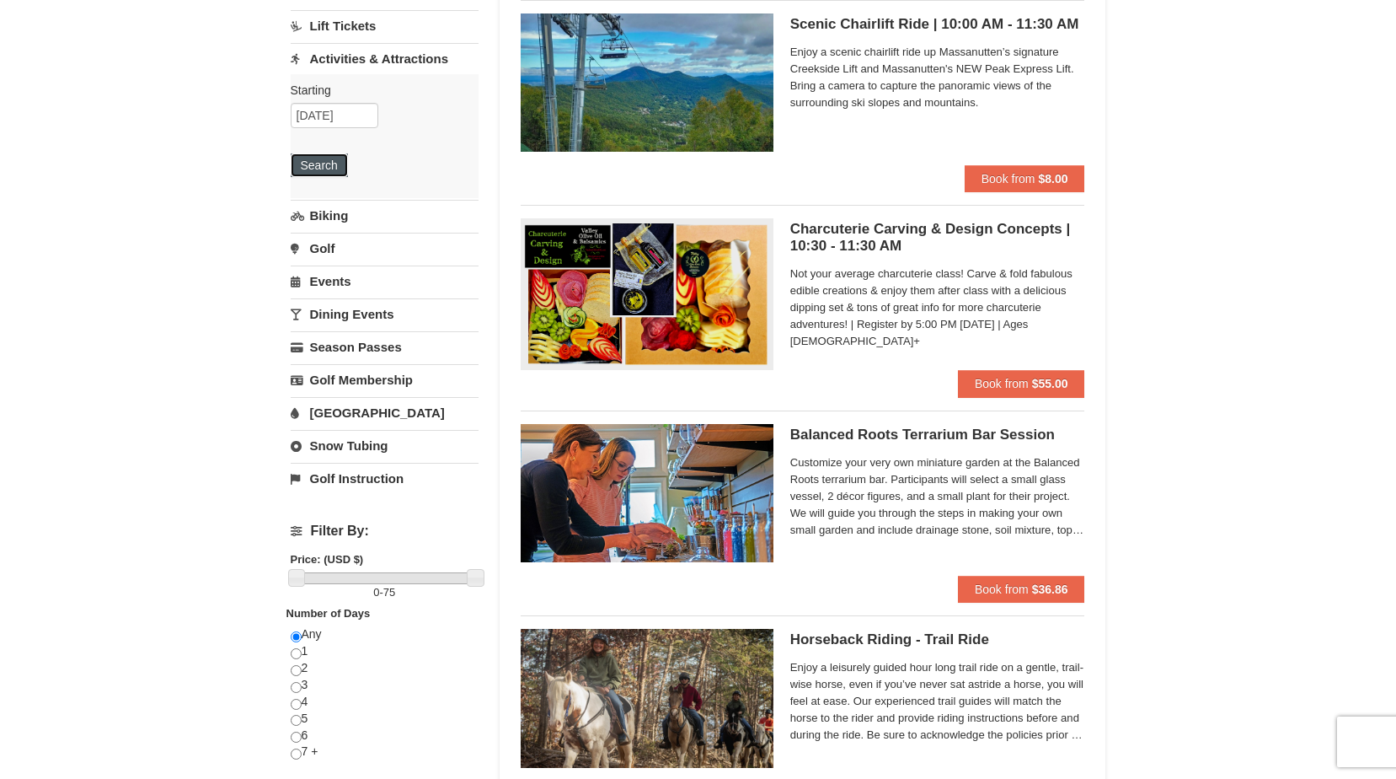
click at [340, 175] on button "Search" at bounding box center [319, 165] width 57 height 24
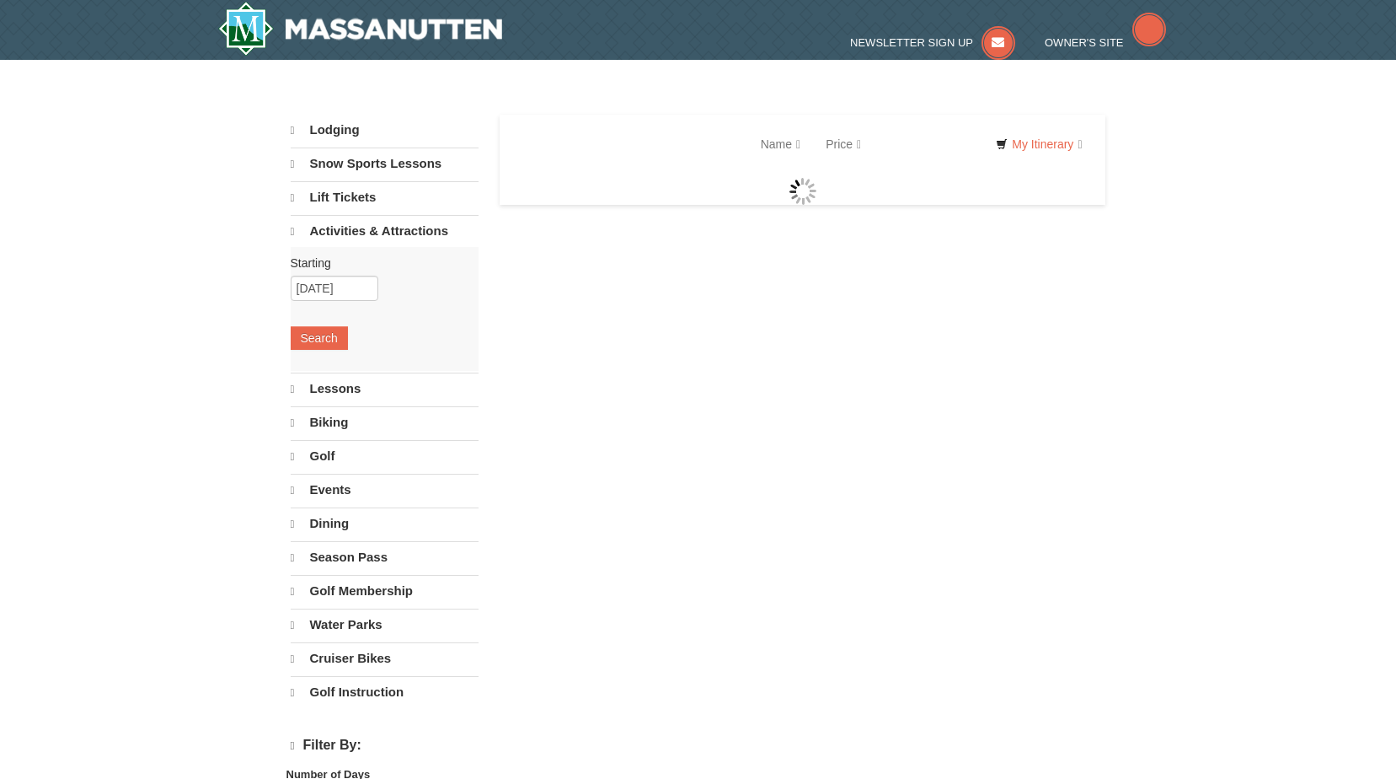
select select "10"
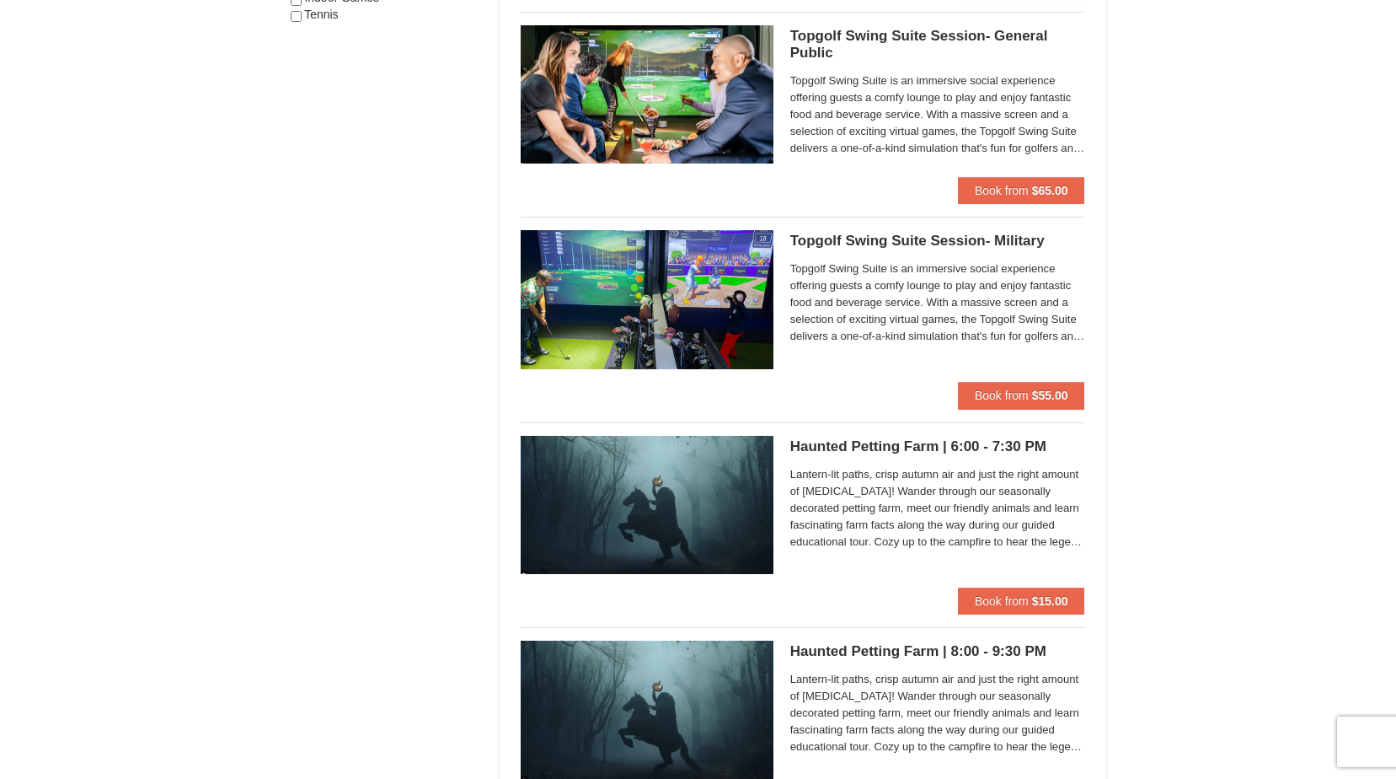
scroll to position [1331, 0]
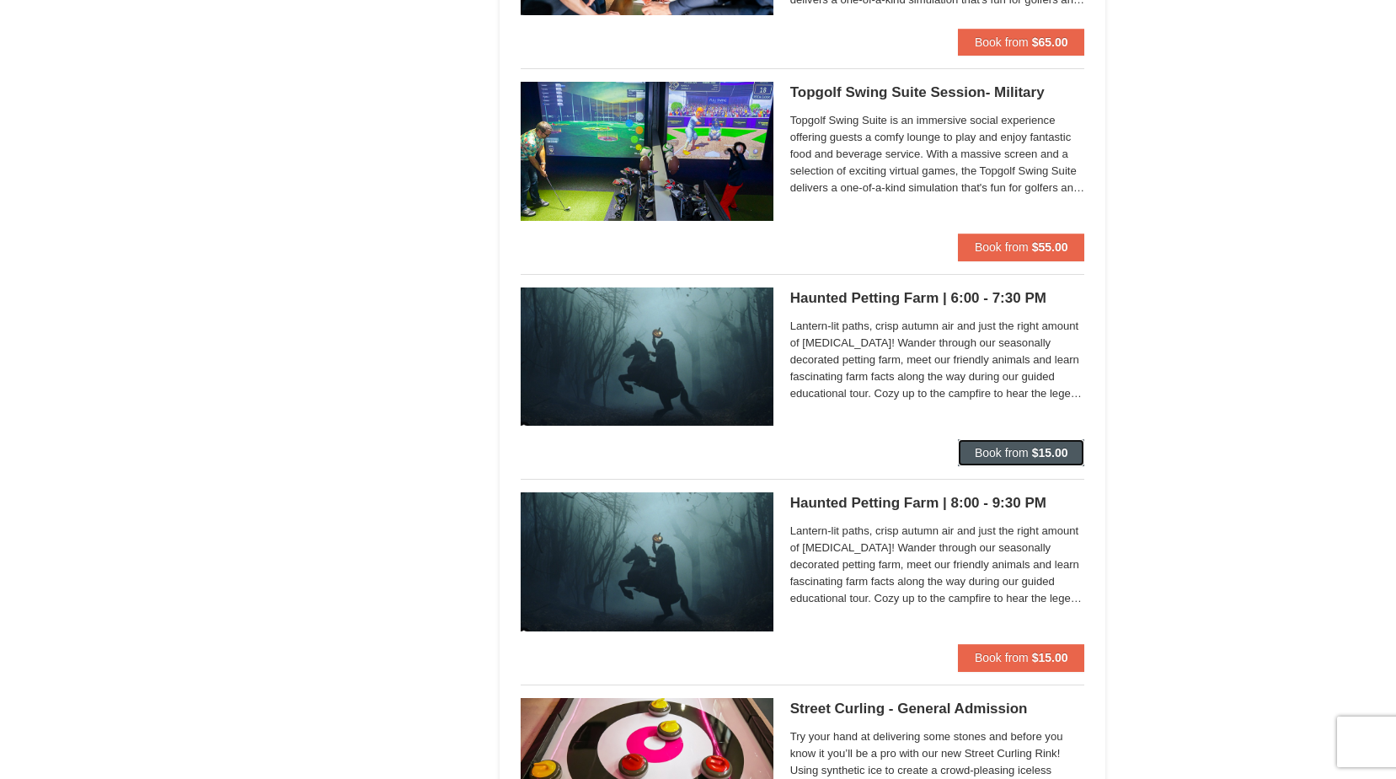
click at [1009, 451] on span "Book from" at bounding box center [1002, 452] width 54 height 13
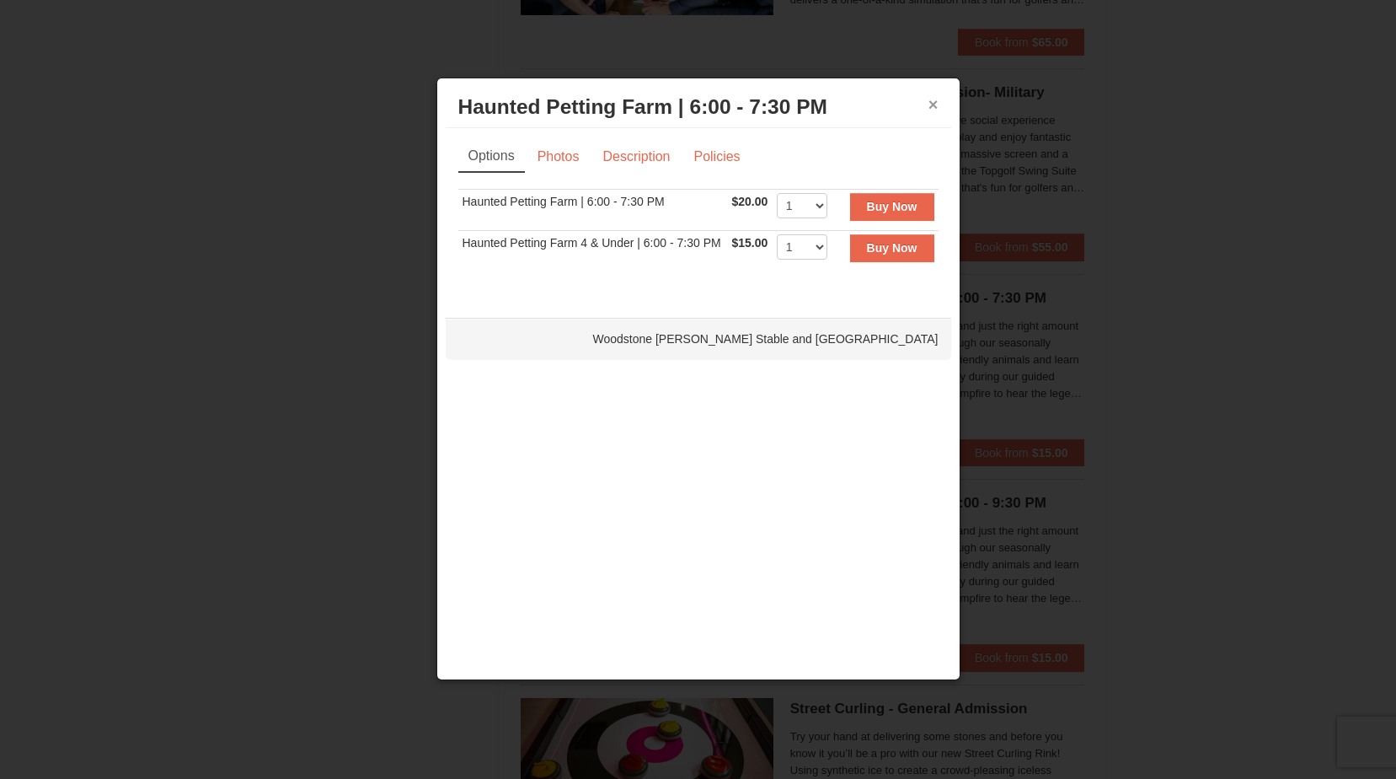
click at [937, 104] on button "×" at bounding box center [934, 104] width 10 height 17
